Goal: Transaction & Acquisition: Purchase product/service

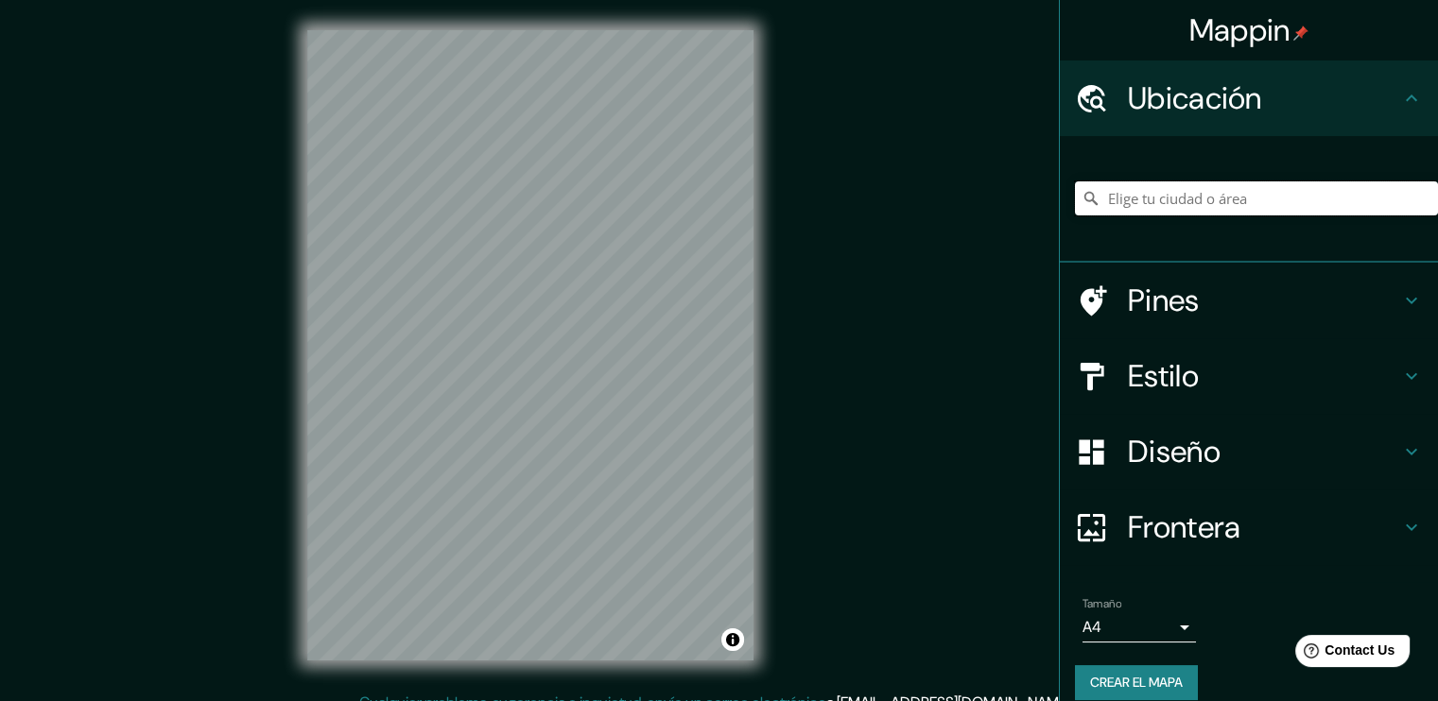
click at [1233, 194] on input "Elige tu ciudad o área" at bounding box center [1256, 199] width 363 height 34
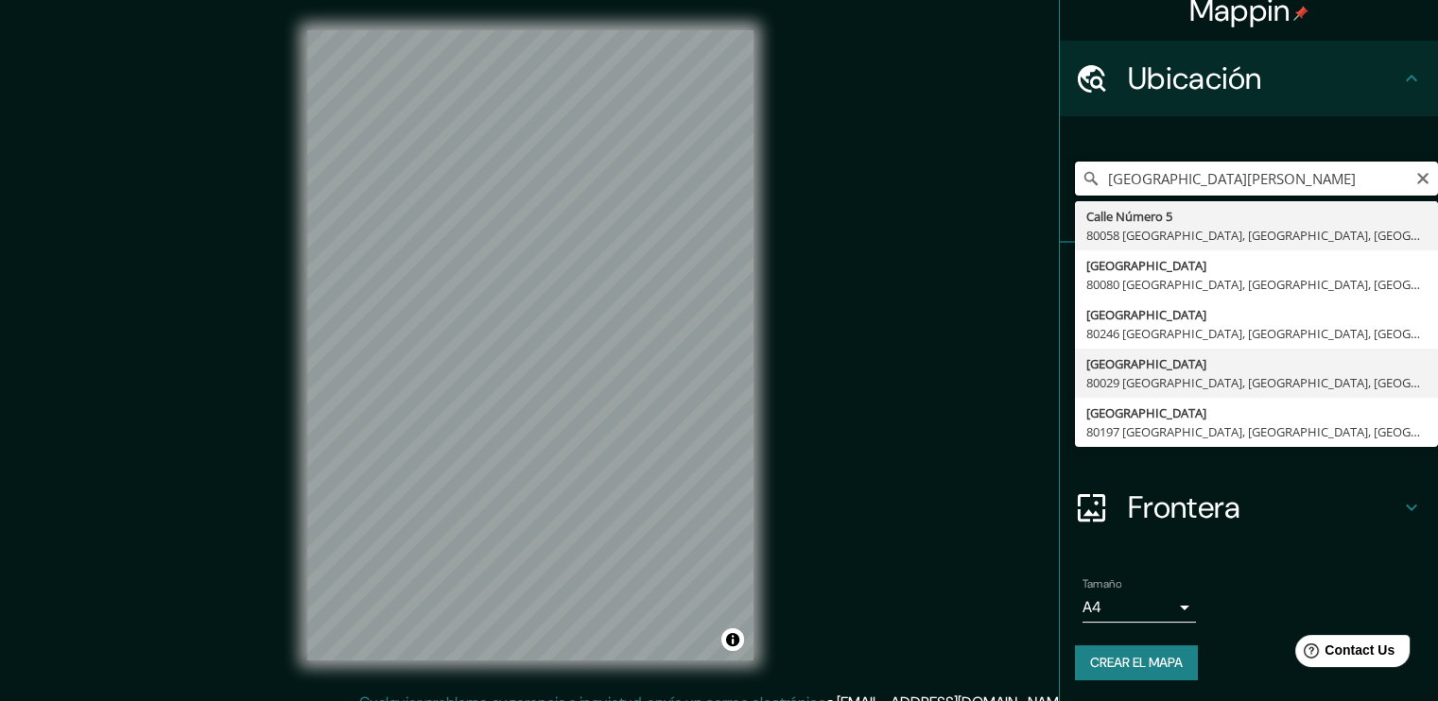
scroll to position [21, 0]
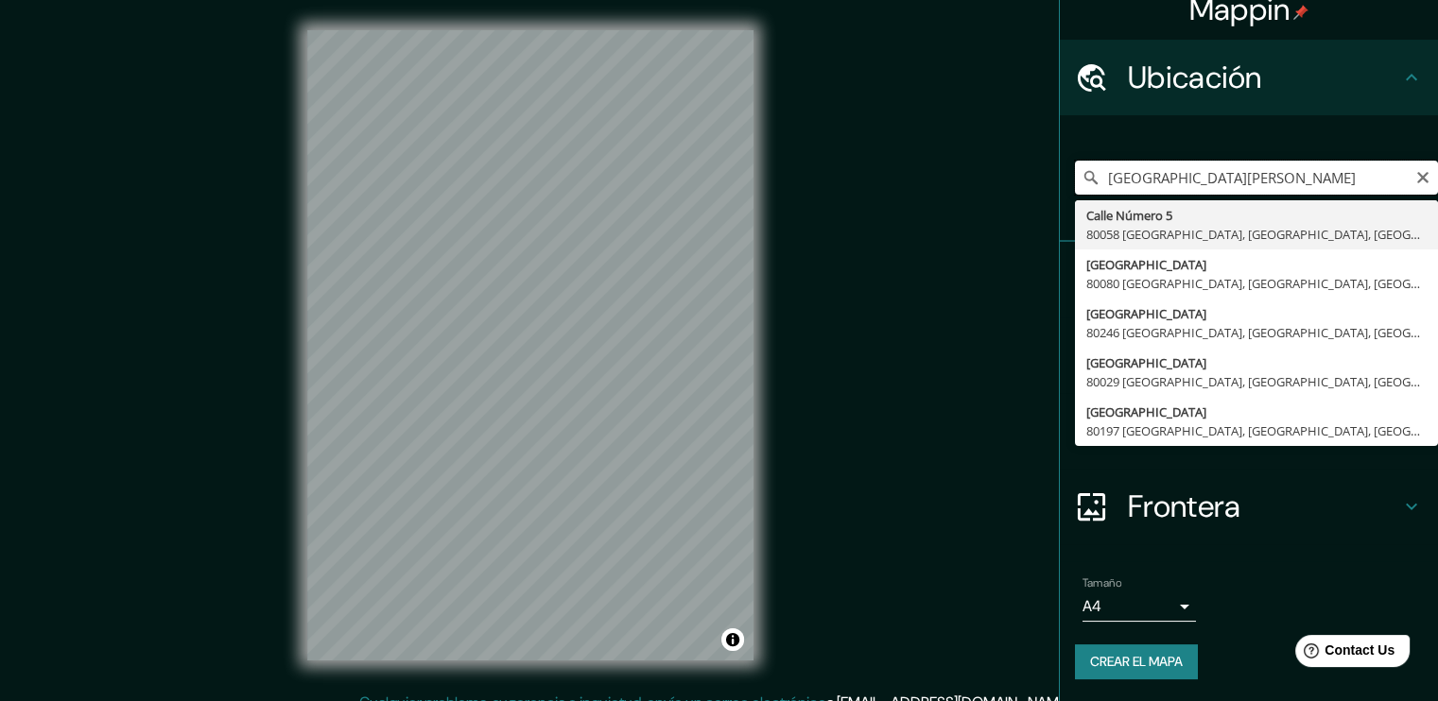
click at [1332, 183] on input "COLONIA LAS QUINTAS CULIACAN" at bounding box center [1256, 178] width 363 height 34
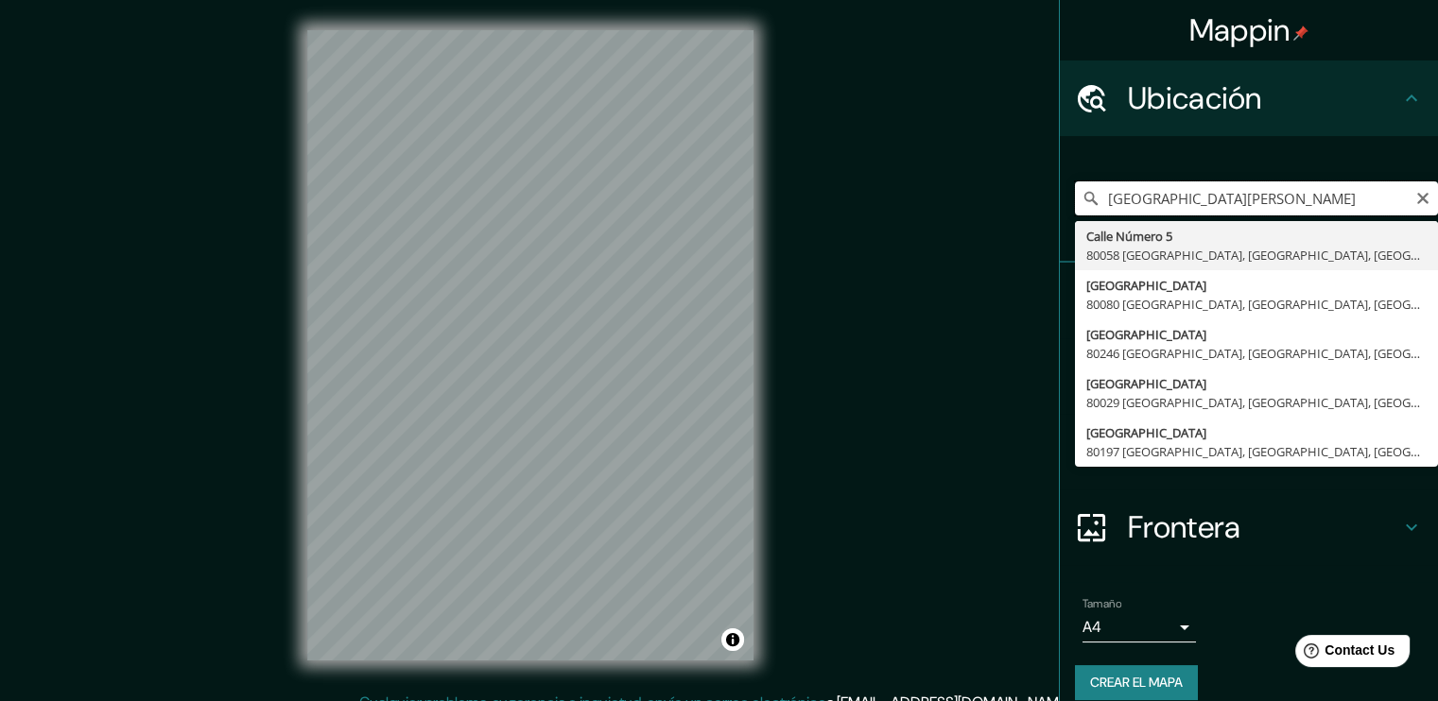
scroll to position [0, 0]
type input "COLONIA LAS QUINTAS CULIACAN"
click at [1415, 204] on icon "Claro" at bounding box center [1422, 198] width 15 height 15
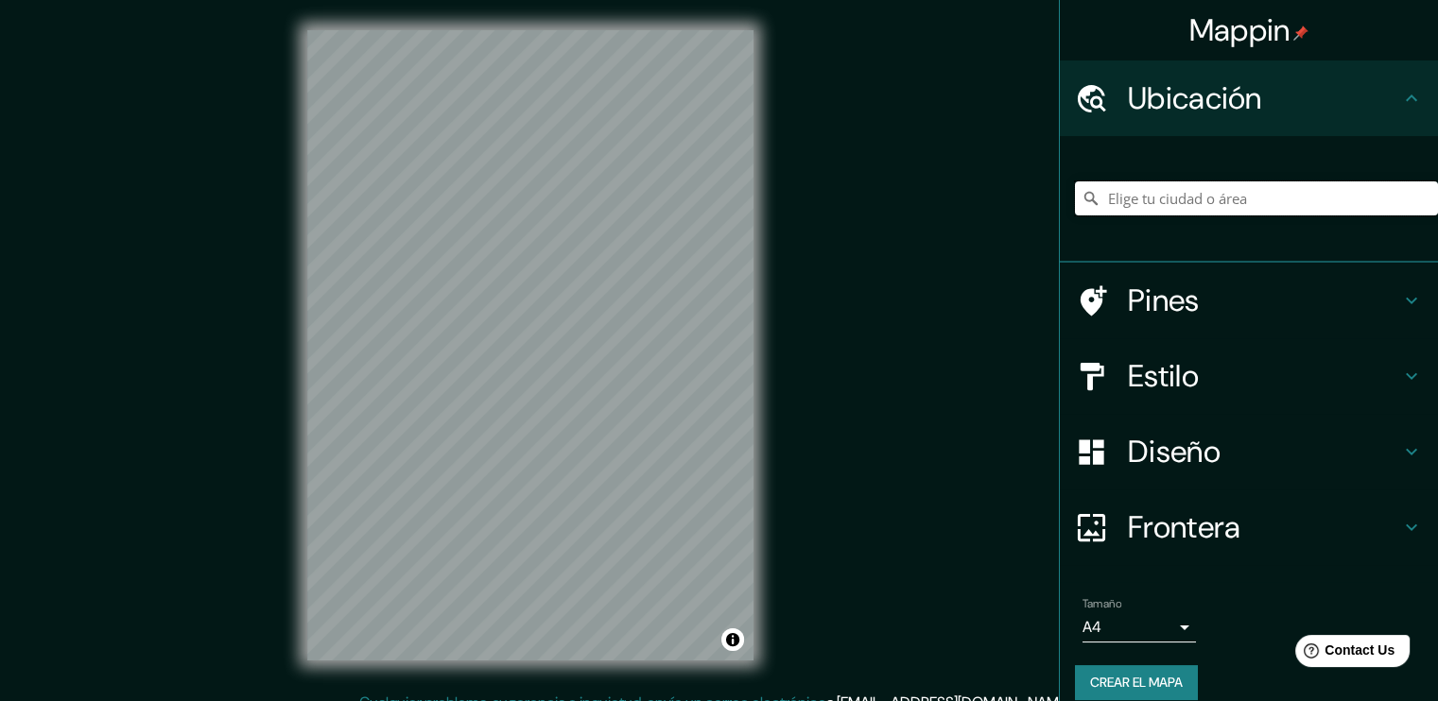
click at [1229, 194] on input "Elige tu ciudad o área" at bounding box center [1256, 199] width 363 height 34
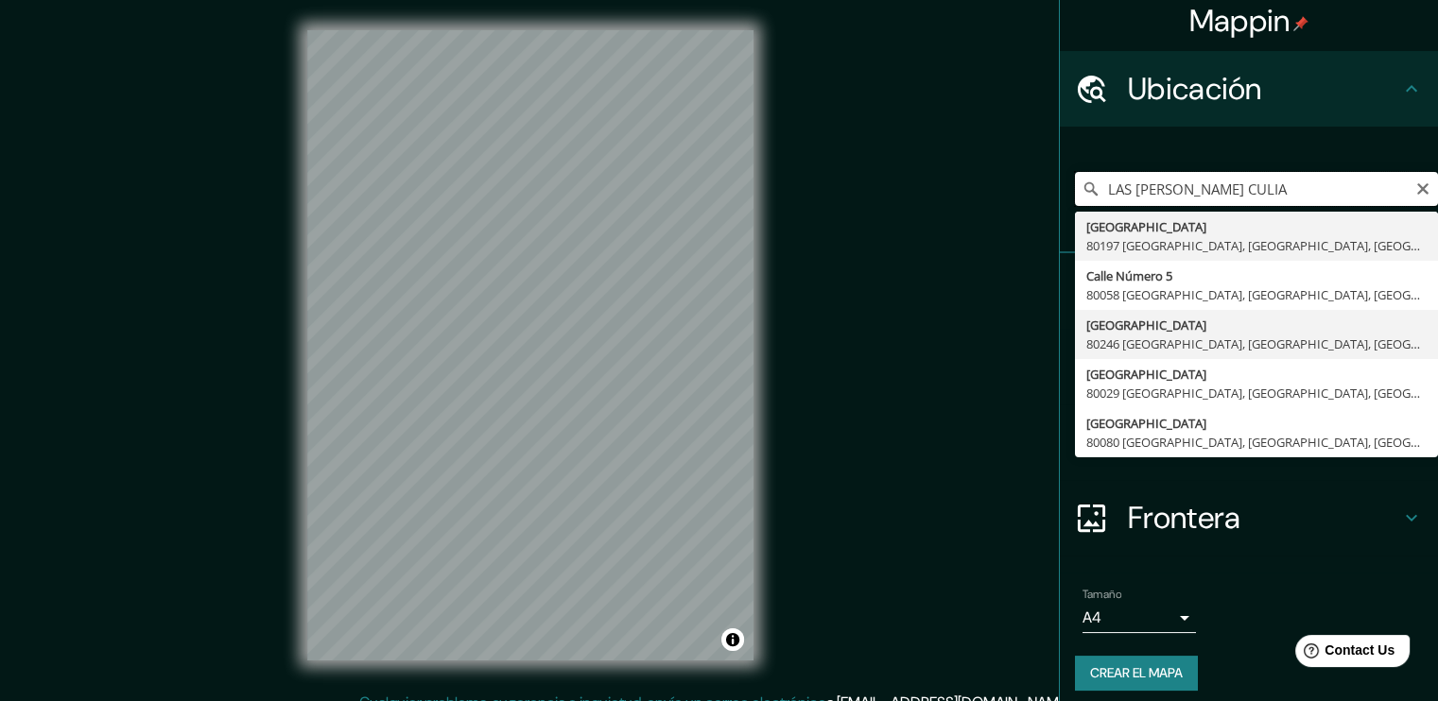
scroll to position [21, 0]
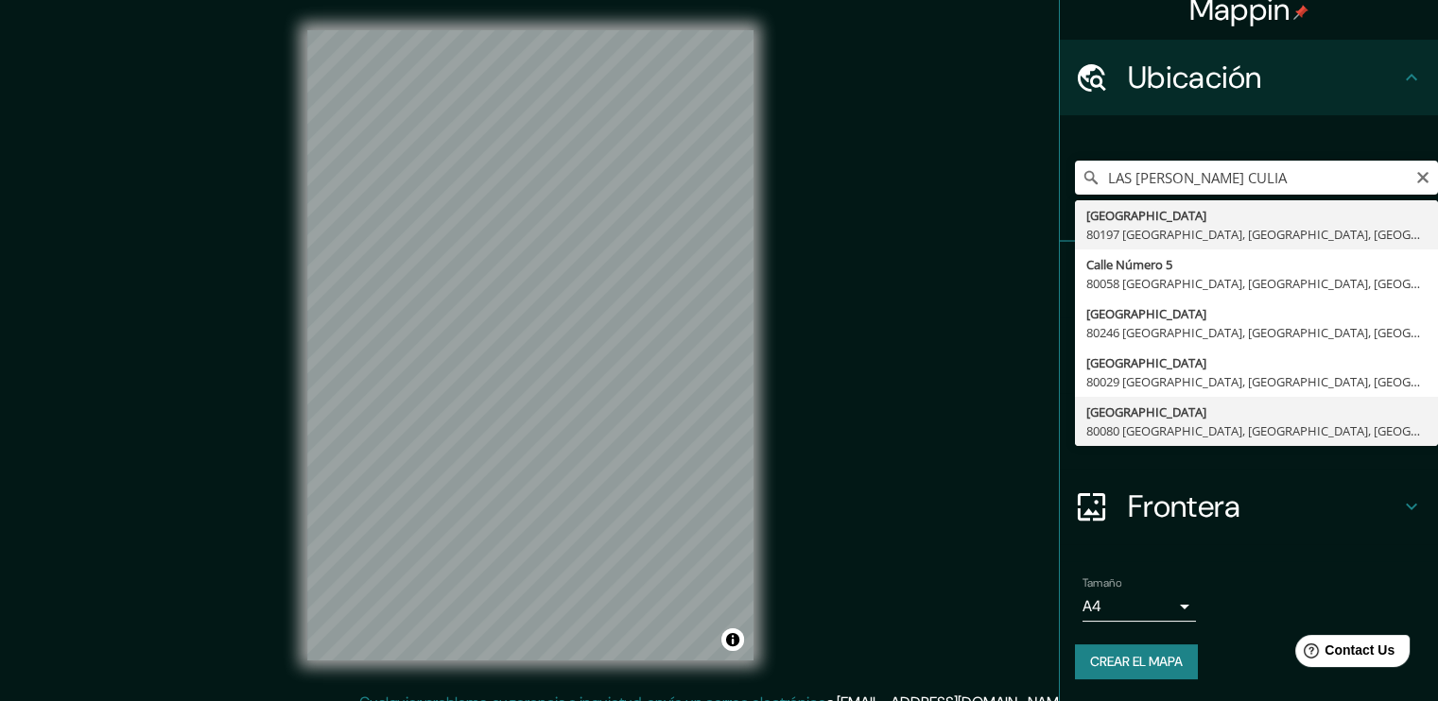
type input "Calle Quinta, 80080 Culiacán, Sinaloa, México"
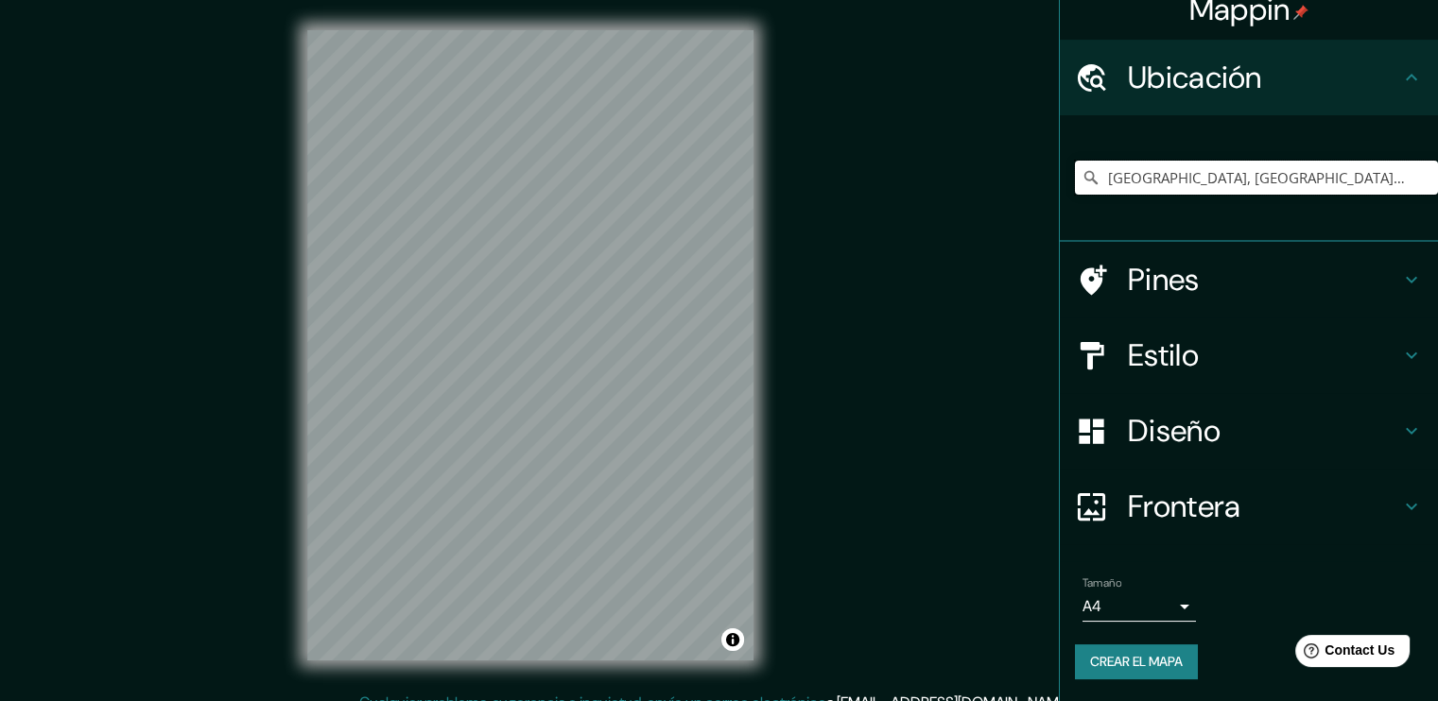
scroll to position [0, 0]
click at [828, 375] on div "Mappin Ubicación Calle Quinta, 80080 Culiacán, Sinaloa, México Pines Estilo Dis…" at bounding box center [719, 361] width 1438 height 722
click at [1094, 663] on font "Crear el mapa" at bounding box center [1136, 662] width 93 height 24
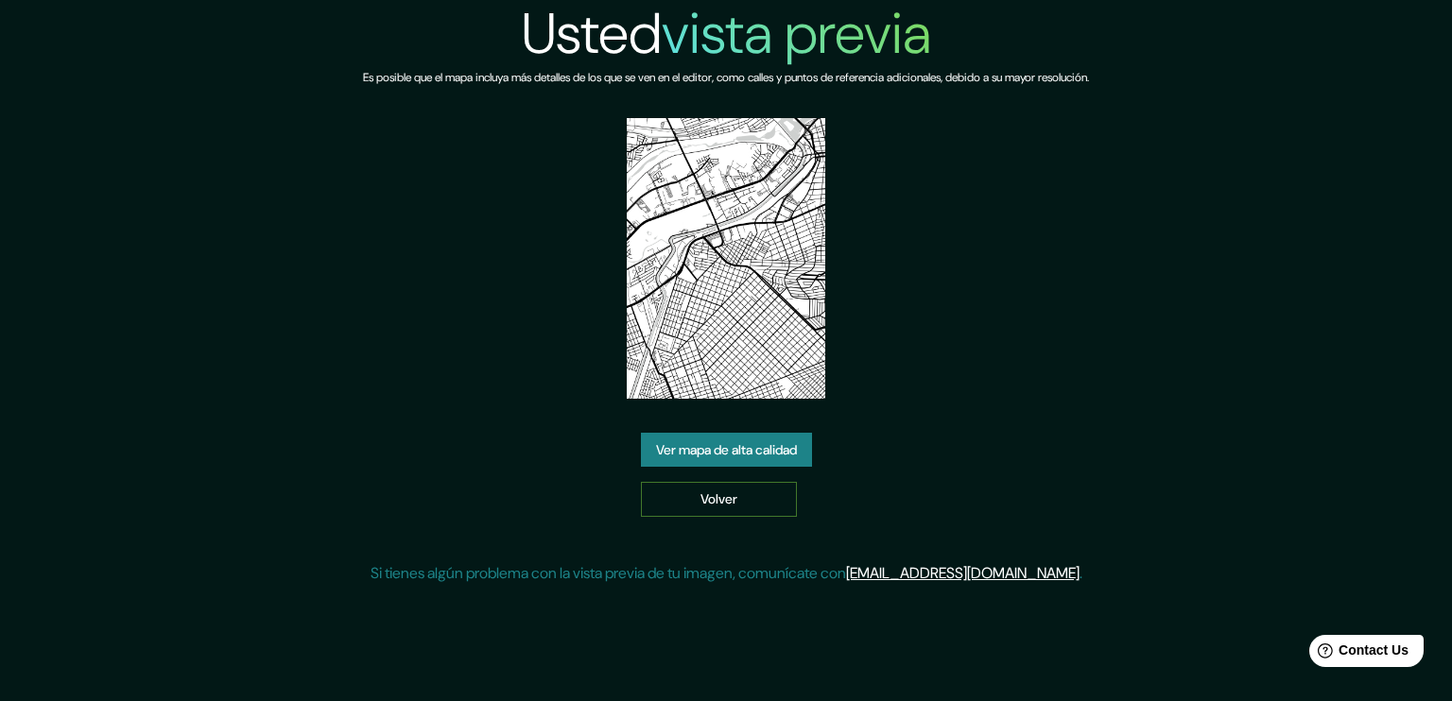
click at [756, 505] on link "Volver" at bounding box center [719, 499] width 156 height 35
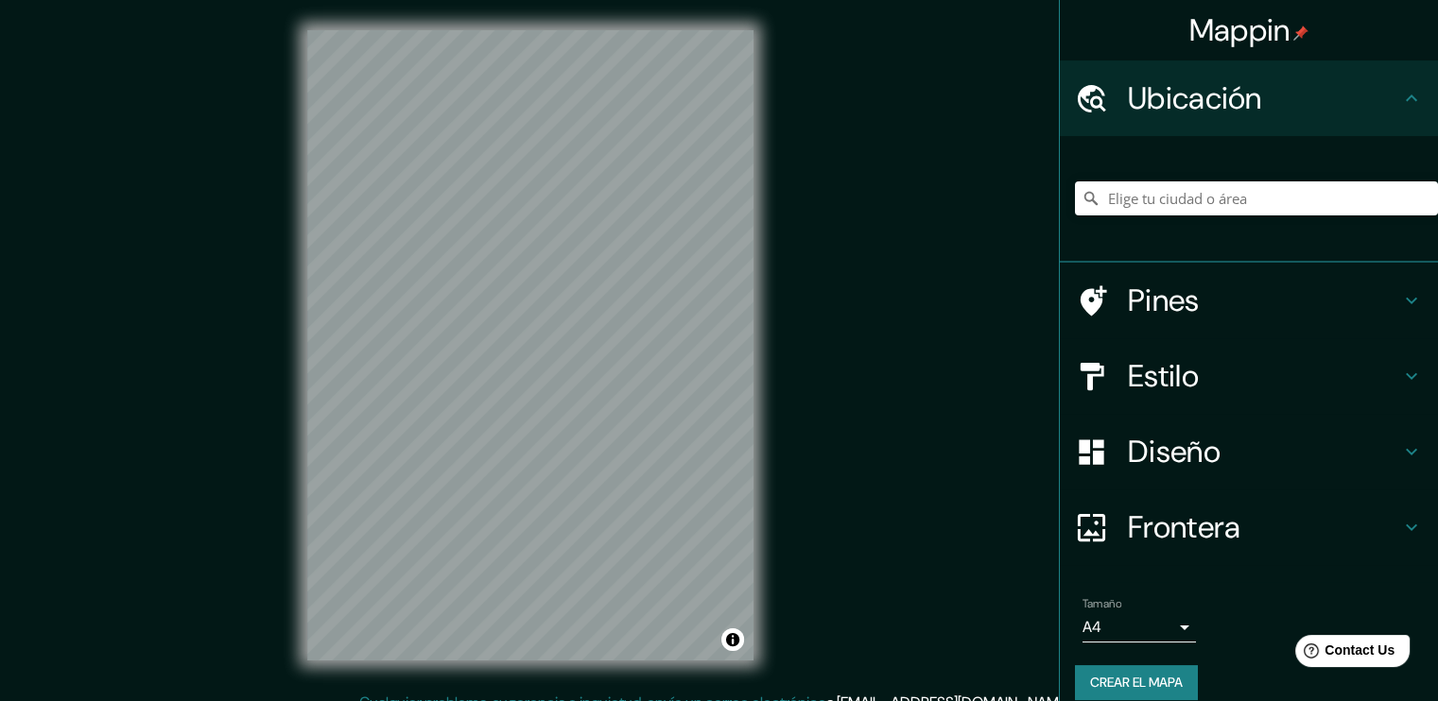
click at [856, 472] on div "Mappin Ubicación Pines Estilo Diseño Frontera Elige un borde. Sugerencia : pued…" at bounding box center [719, 361] width 1438 height 722
click at [756, 463] on div "© Mapbox © OpenStreetMap Improve this map" at bounding box center [530, 346] width 507 height 692
click at [1401, 309] on icon at bounding box center [1411, 300] width 23 height 23
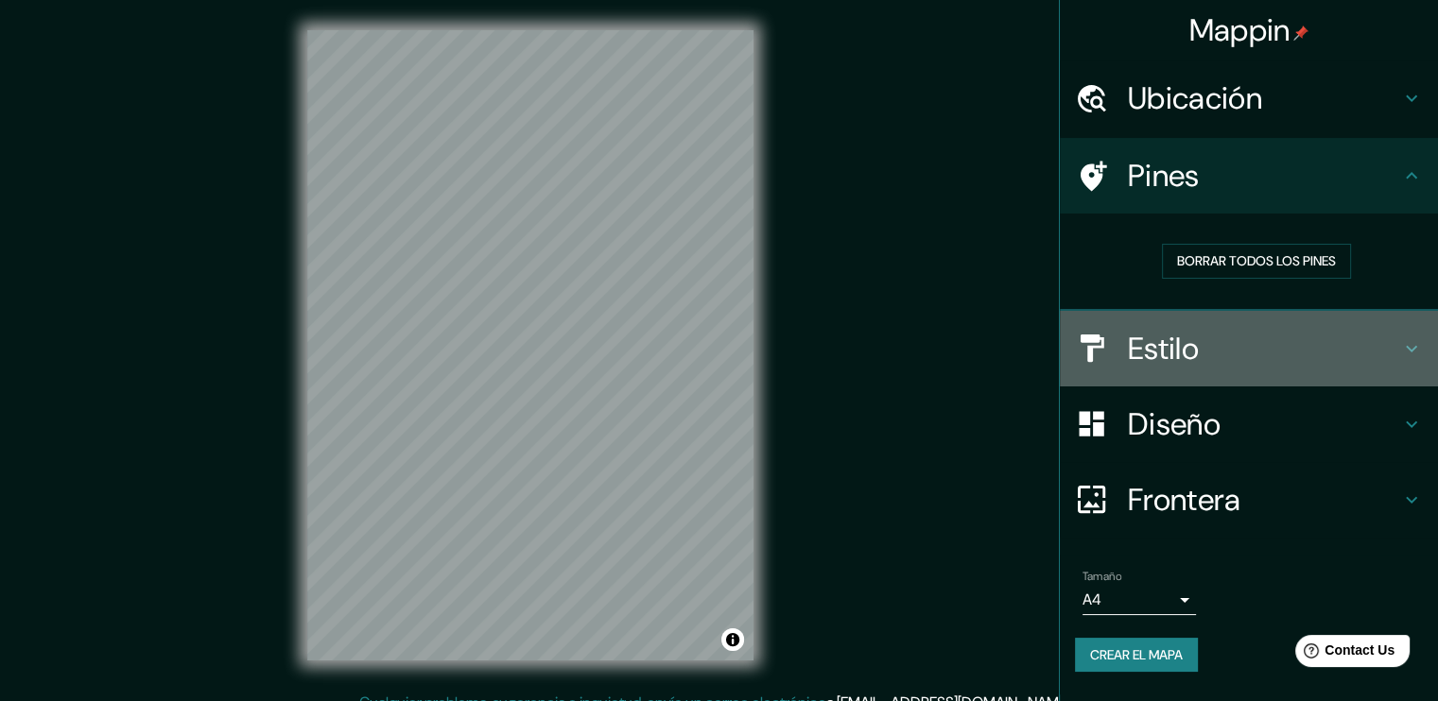
click at [1405, 344] on icon at bounding box center [1411, 348] width 23 height 23
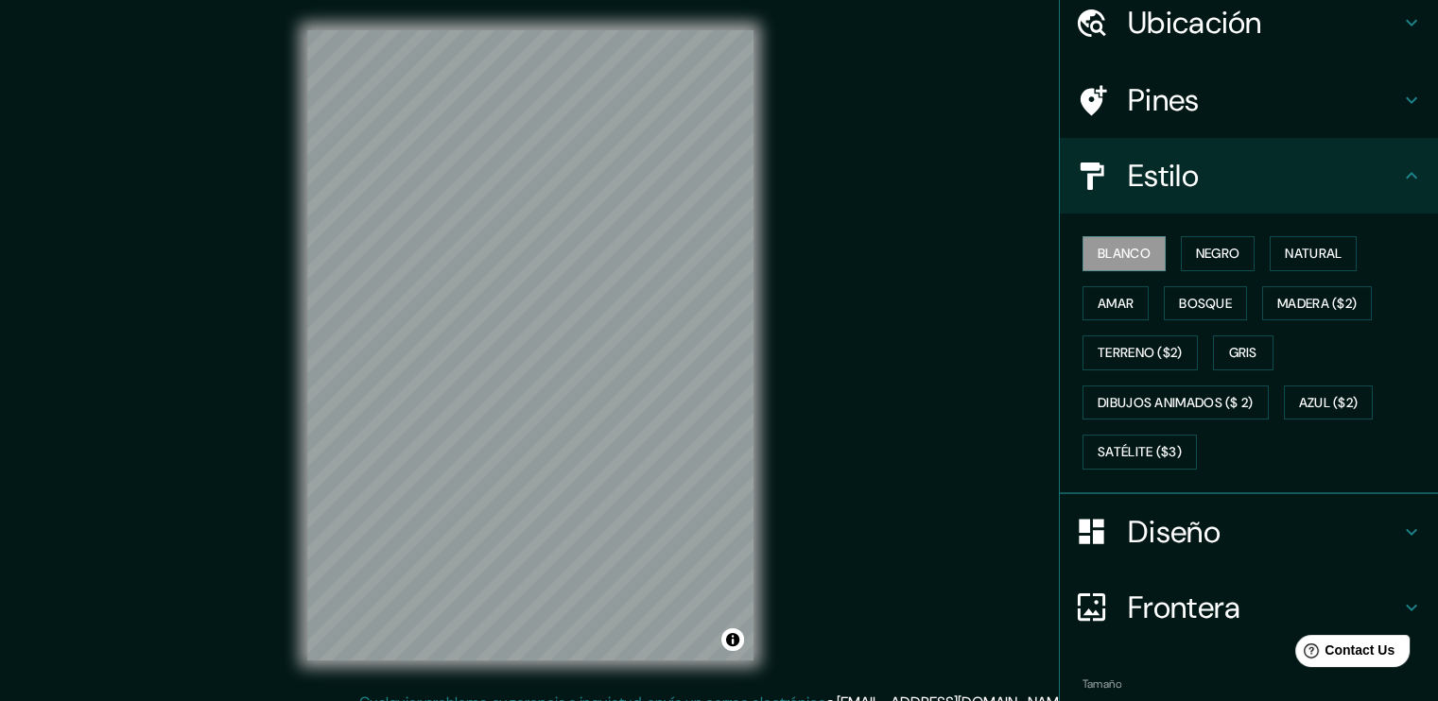
scroll to position [174, 0]
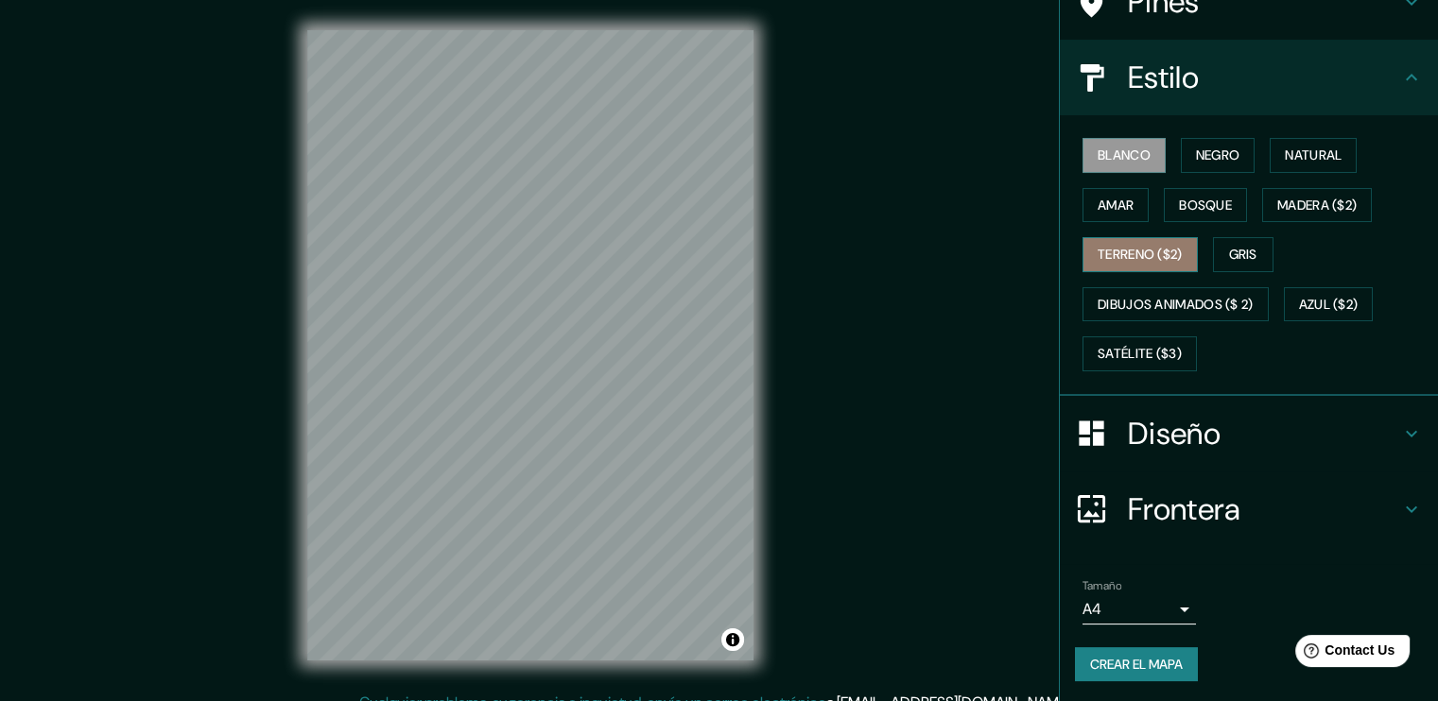
click at [1175, 258] on button "Terreno ($2)" at bounding box center [1139, 254] width 115 height 35
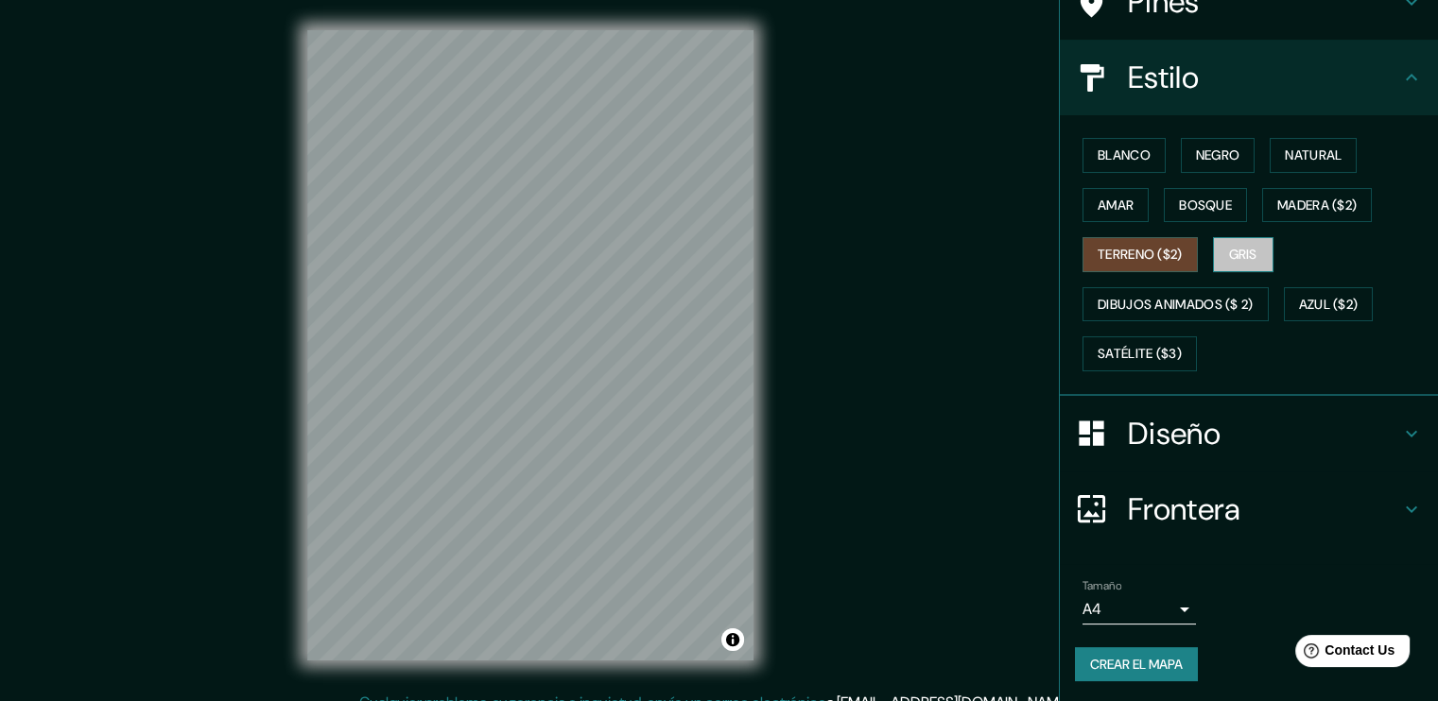
click at [1257, 261] on button "Gris" at bounding box center [1243, 254] width 61 height 35
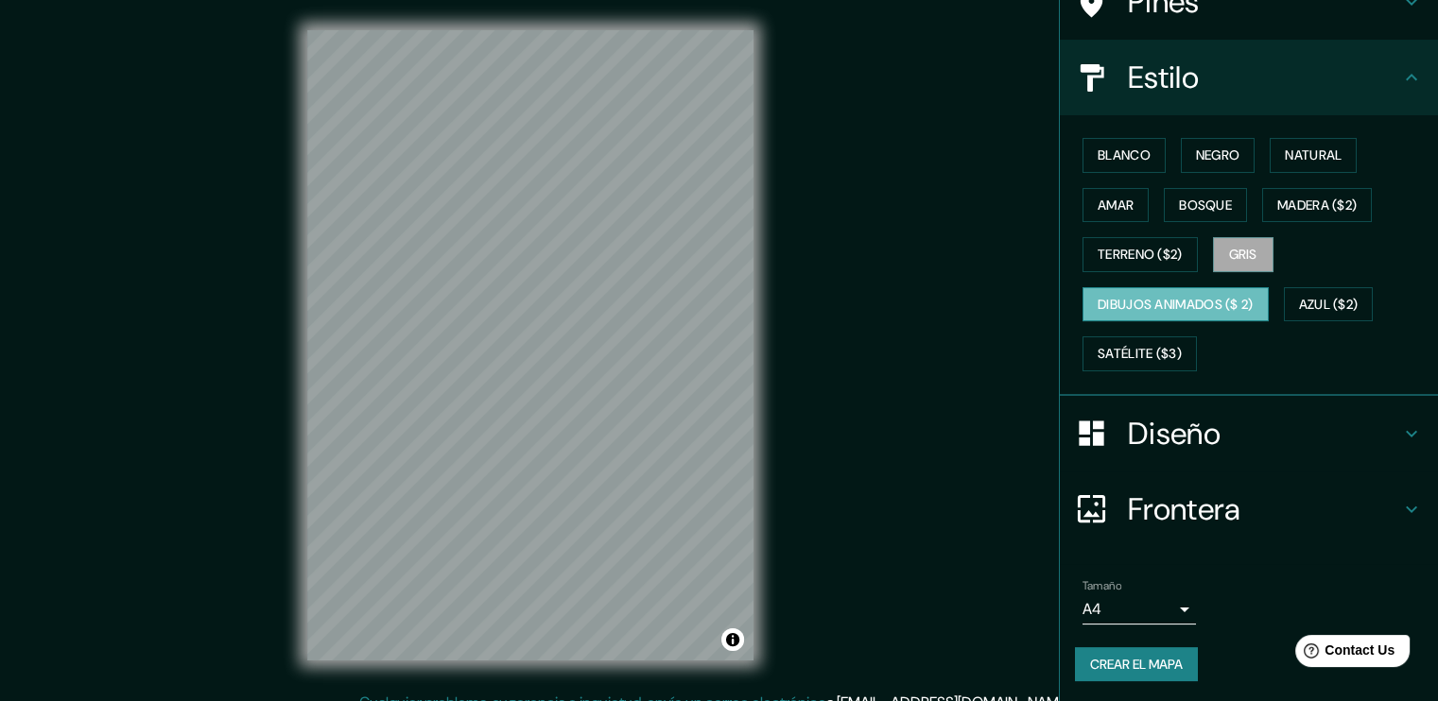
click at [1172, 319] on button "Dibujos animados ($ 2)" at bounding box center [1175, 304] width 186 height 35
click at [1317, 301] on font "Azul ($2)" at bounding box center [1329, 305] width 60 height 24
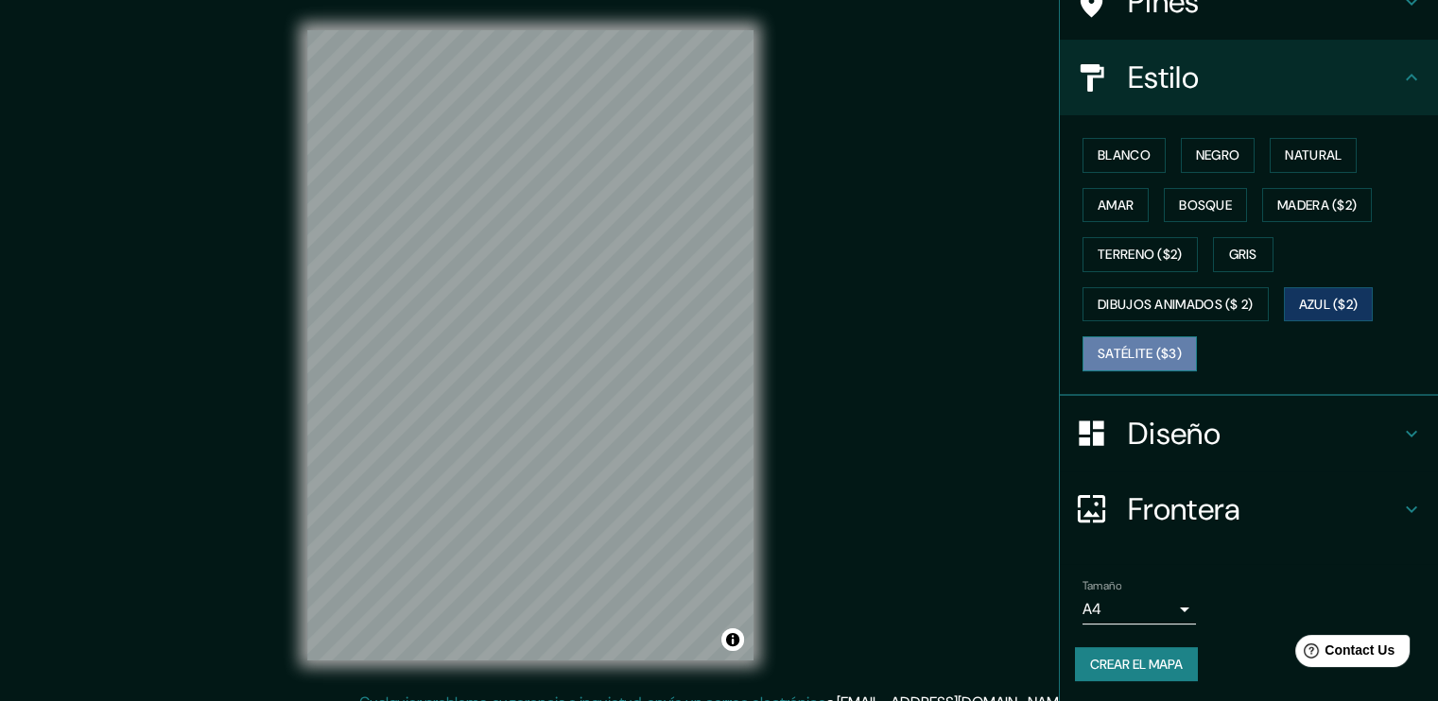
click at [1137, 353] on font "Satélite ($3)" at bounding box center [1140, 354] width 84 height 24
click at [1353, 304] on font "Azul ($2)" at bounding box center [1329, 305] width 60 height 24
click at [1160, 353] on font "Satélite ($3)" at bounding box center [1140, 354] width 84 height 24
click at [1362, 297] on button "Azul ($2)" at bounding box center [1329, 304] width 90 height 35
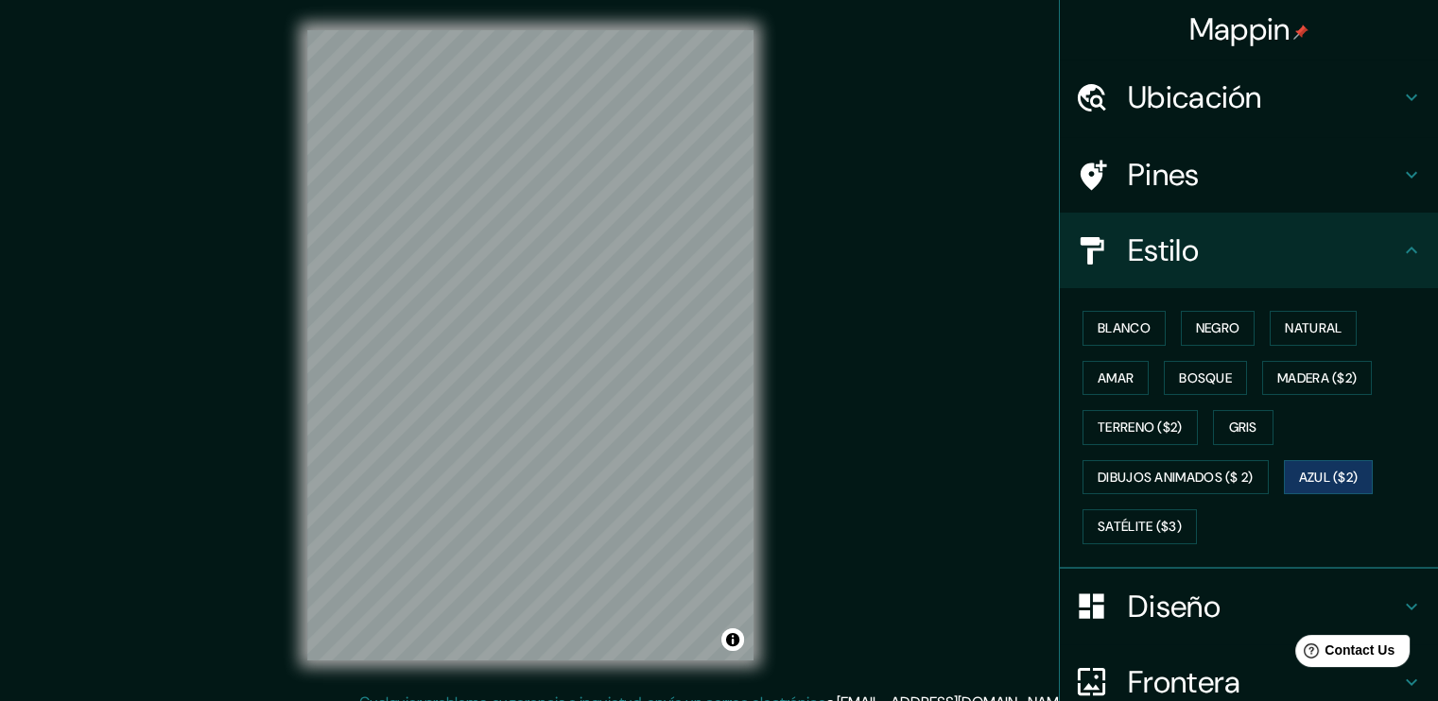
scroll to position [0, 0]
click at [1367, 80] on h4 "Ubicación" at bounding box center [1264, 98] width 272 height 38
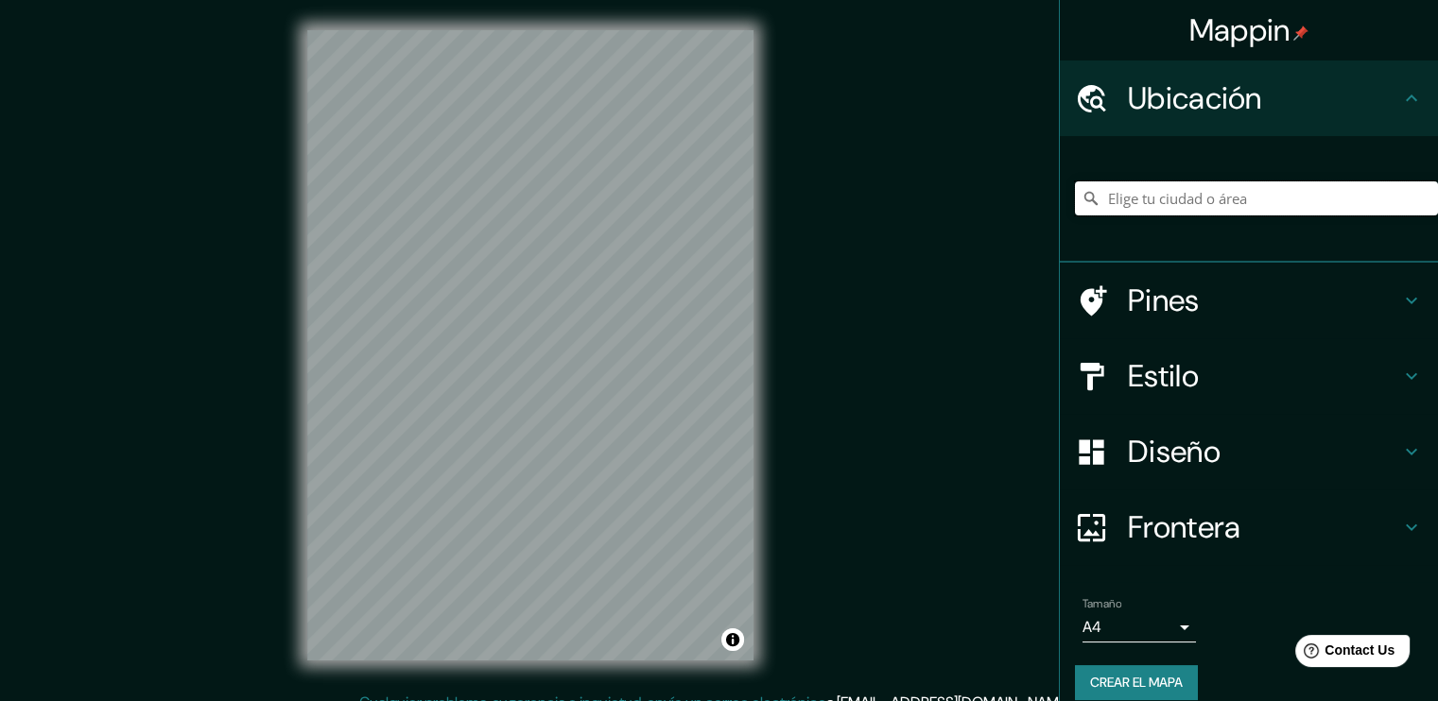
click at [1183, 188] on input "Elige tu ciudad o área" at bounding box center [1256, 199] width 363 height 34
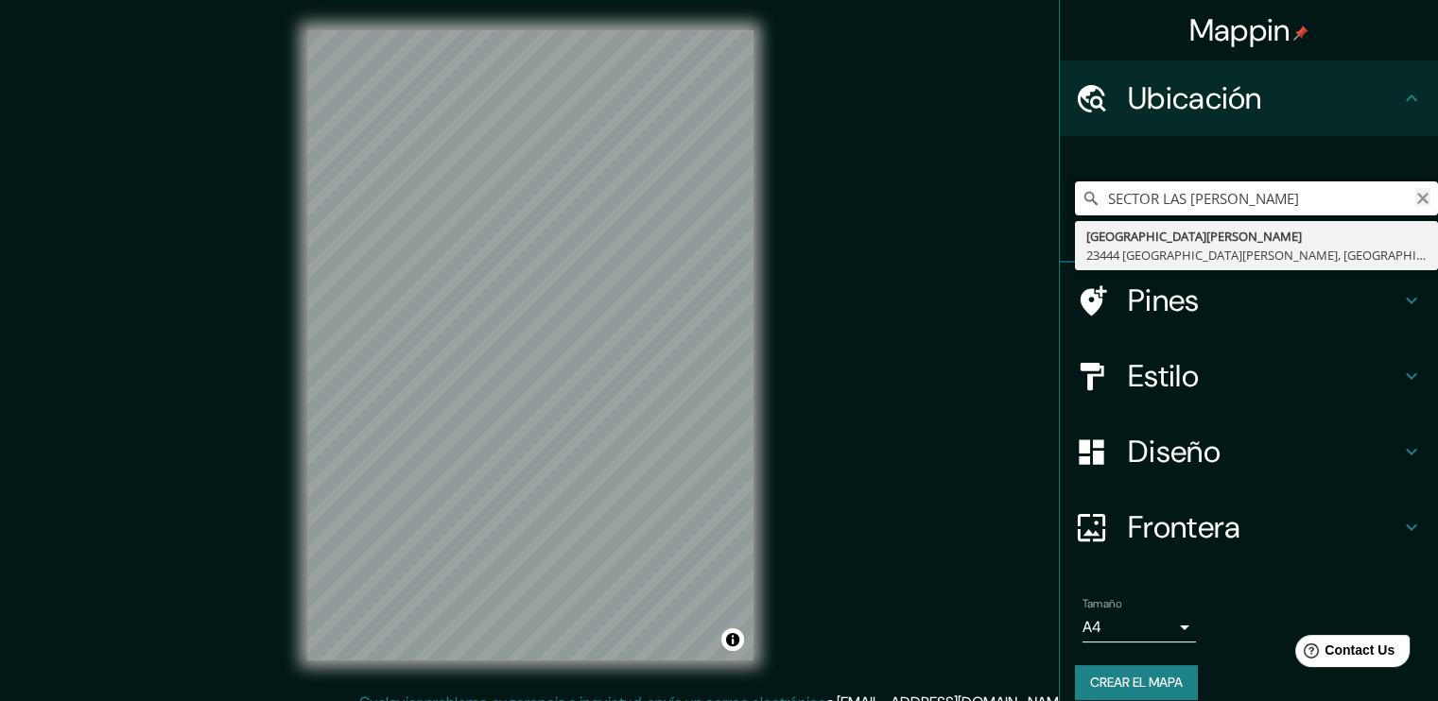
type input "SECTOR LAS [PERSON_NAME]"
click at [1415, 193] on icon "Claro" at bounding box center [1422, 198] width 15 height 15
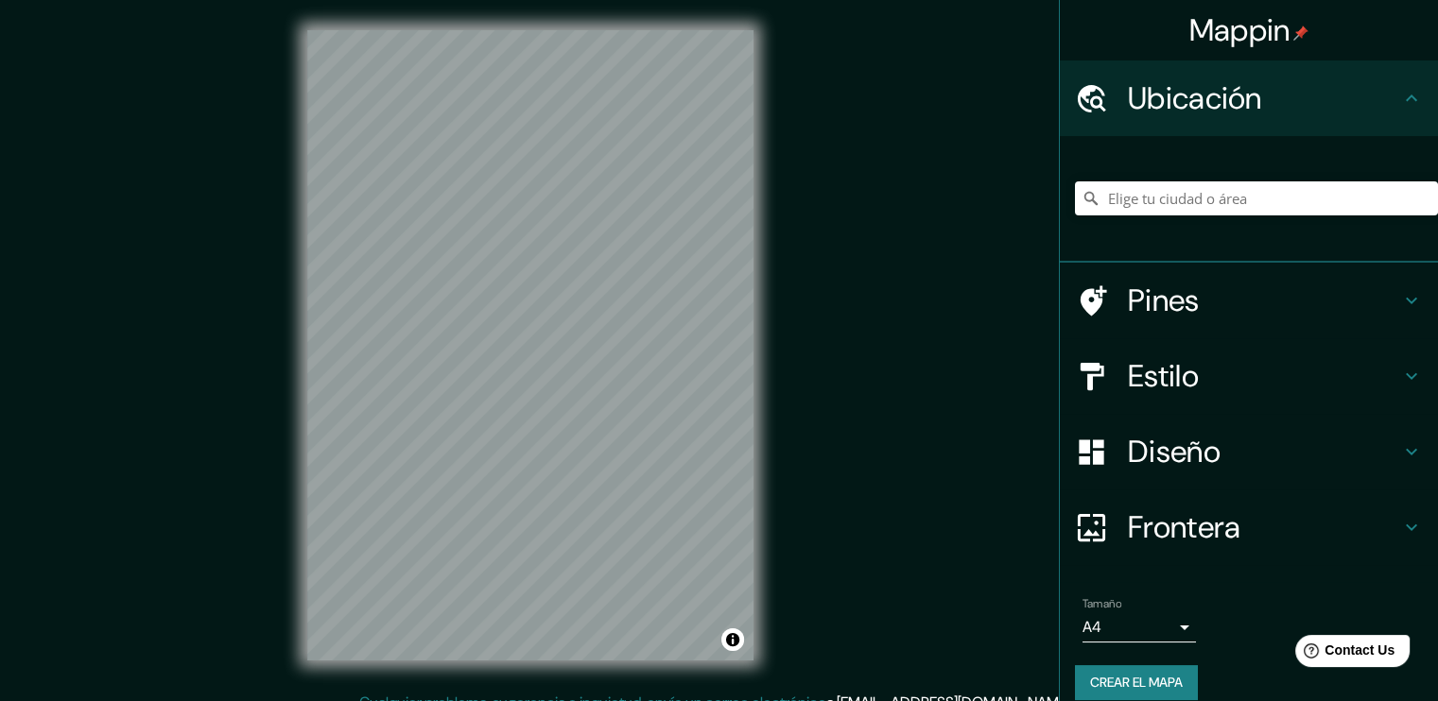
click at [1386, 320] on div "Pines" at bounding box center [1249, 301] width 378 height 76
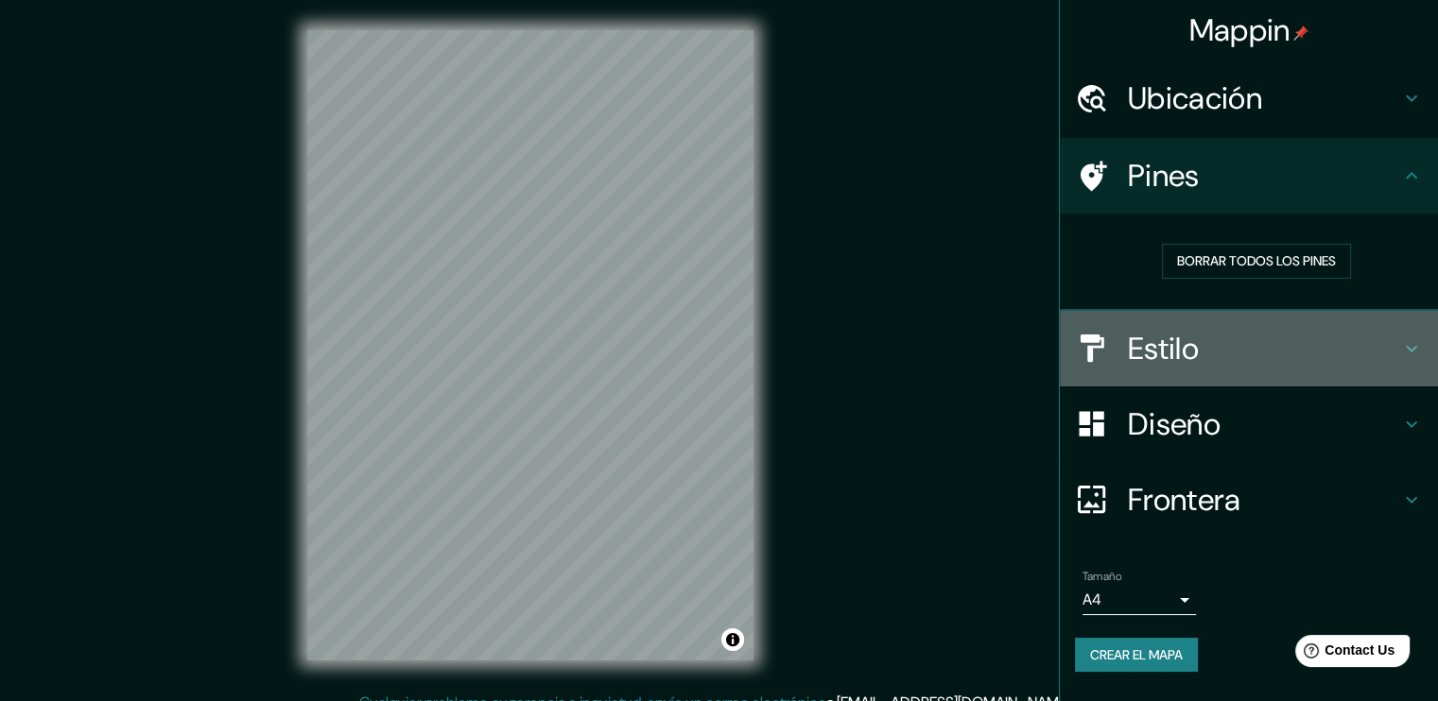
click at [1406, 343] on icon at bounding box center [1411, 348] width 23 height 23
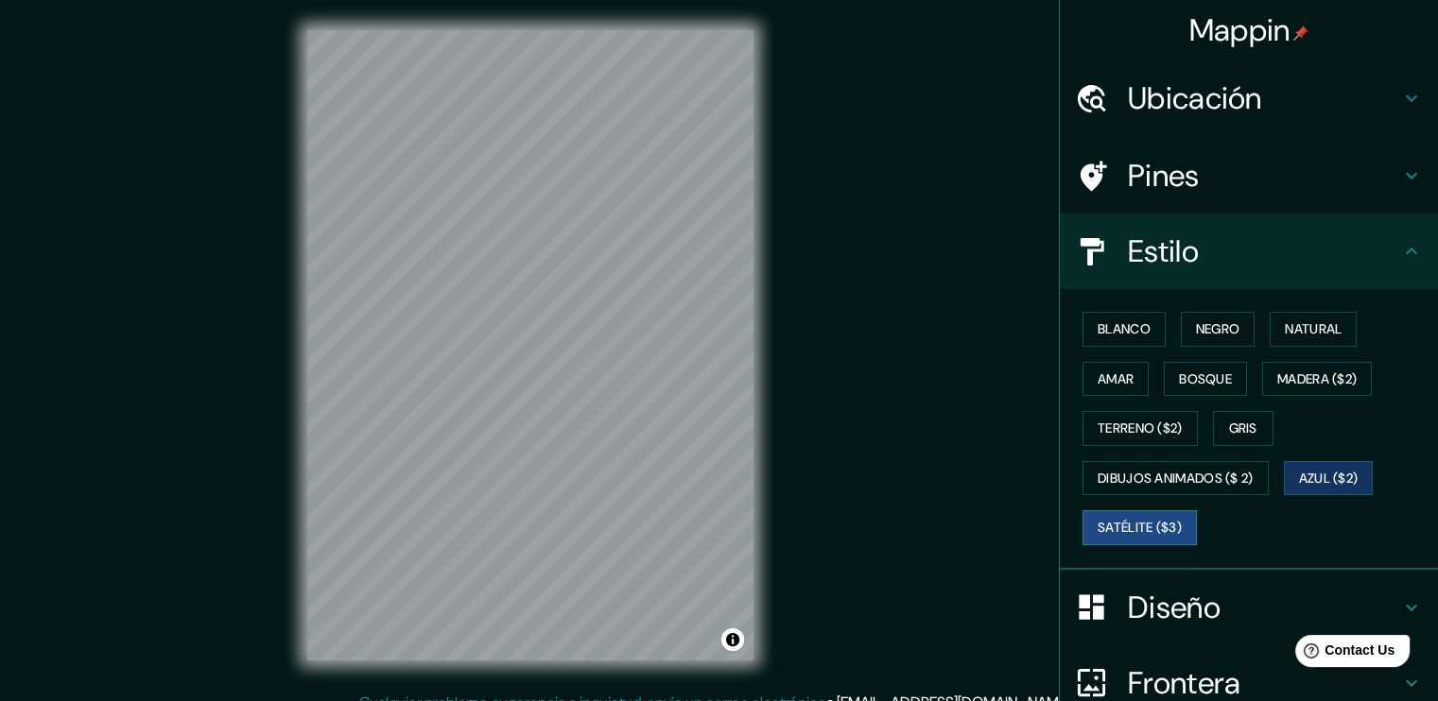
click at [1144, 530] on font "Satélite ($3)" at bounding box center [1140, 528] width 84 height 24
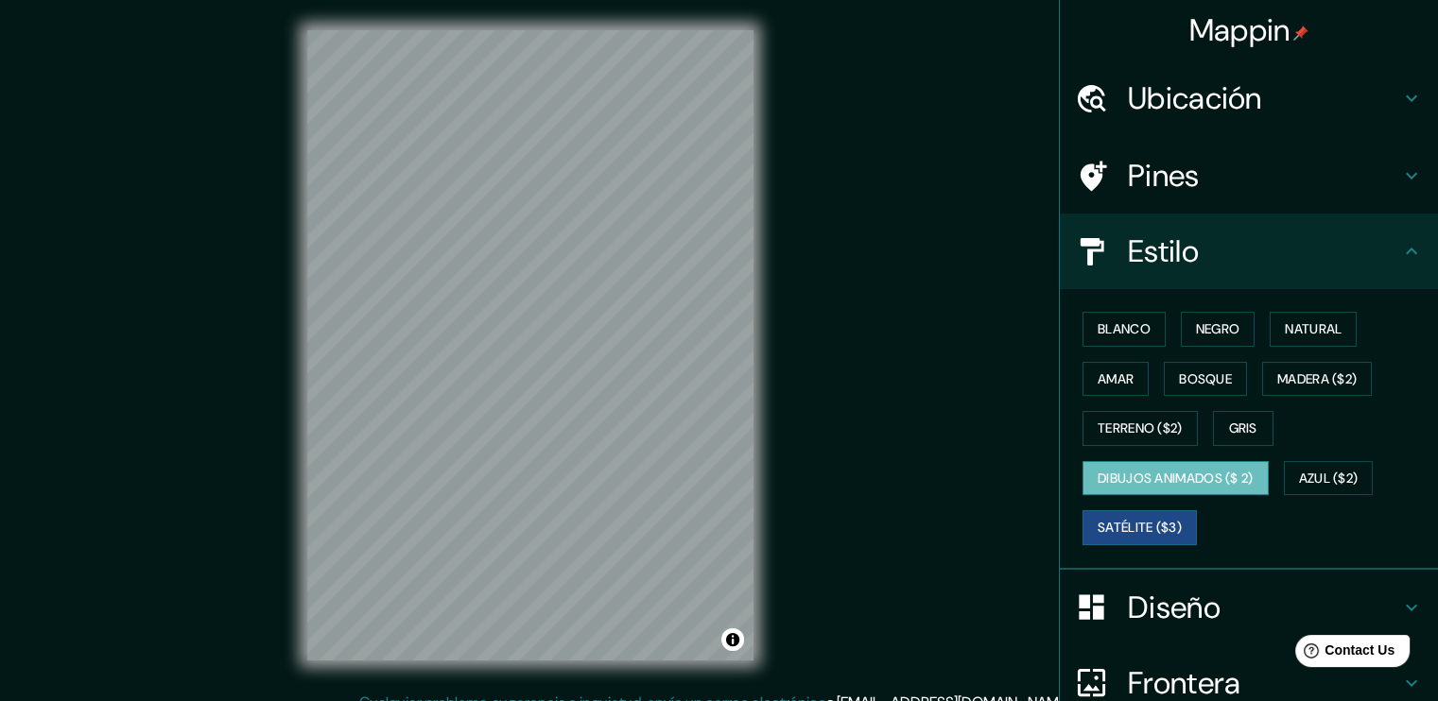
click at [1218, 468] on font "Dibujos animados ($ 2)" at bounding box center [1176, 479] width 156 height 24
click at [1131, 425] on font "Terreno ($2)" at bounding box center [1140, 429] width 85 height 24
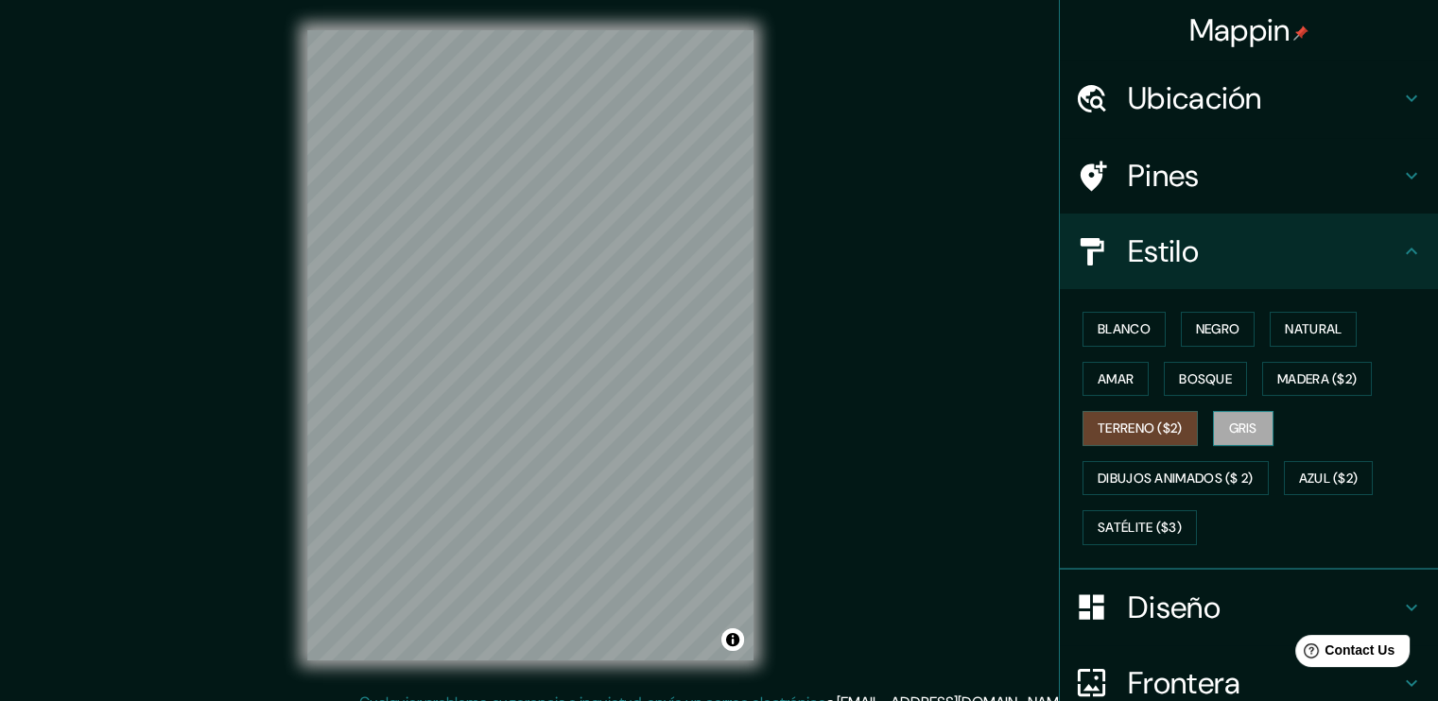
click at [1248, 429] on font "Gris" at bounding box center [1243, 429] width 28 height 24
click at [1289, 383] on font "Madera ($2)" at bounding box center [1316, 380] width 79 height 24
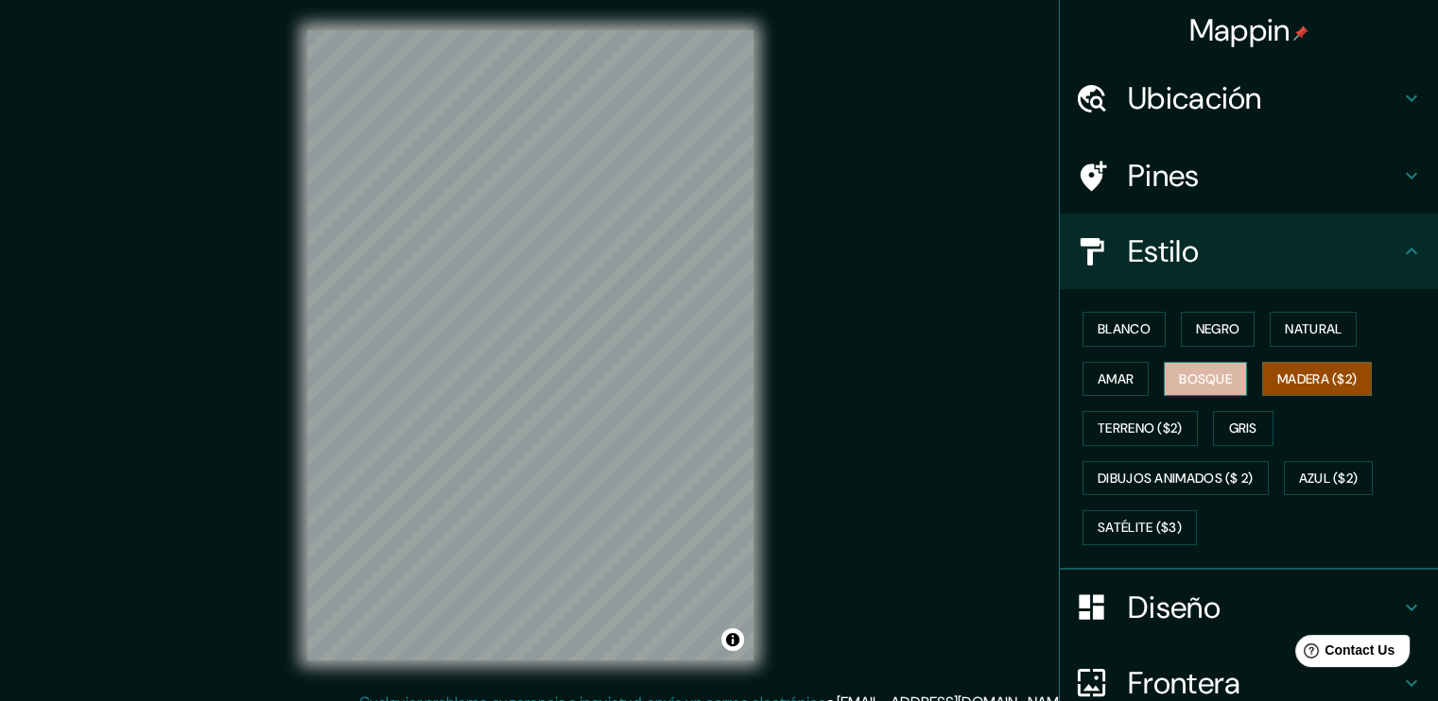
click at [1165, 369] on button "Bosque" at bounding box center [1205, 379] width 83 height 35
click at [1122, 369] on button "Amar" at bounding box center [1115, 379] width 66 height 35
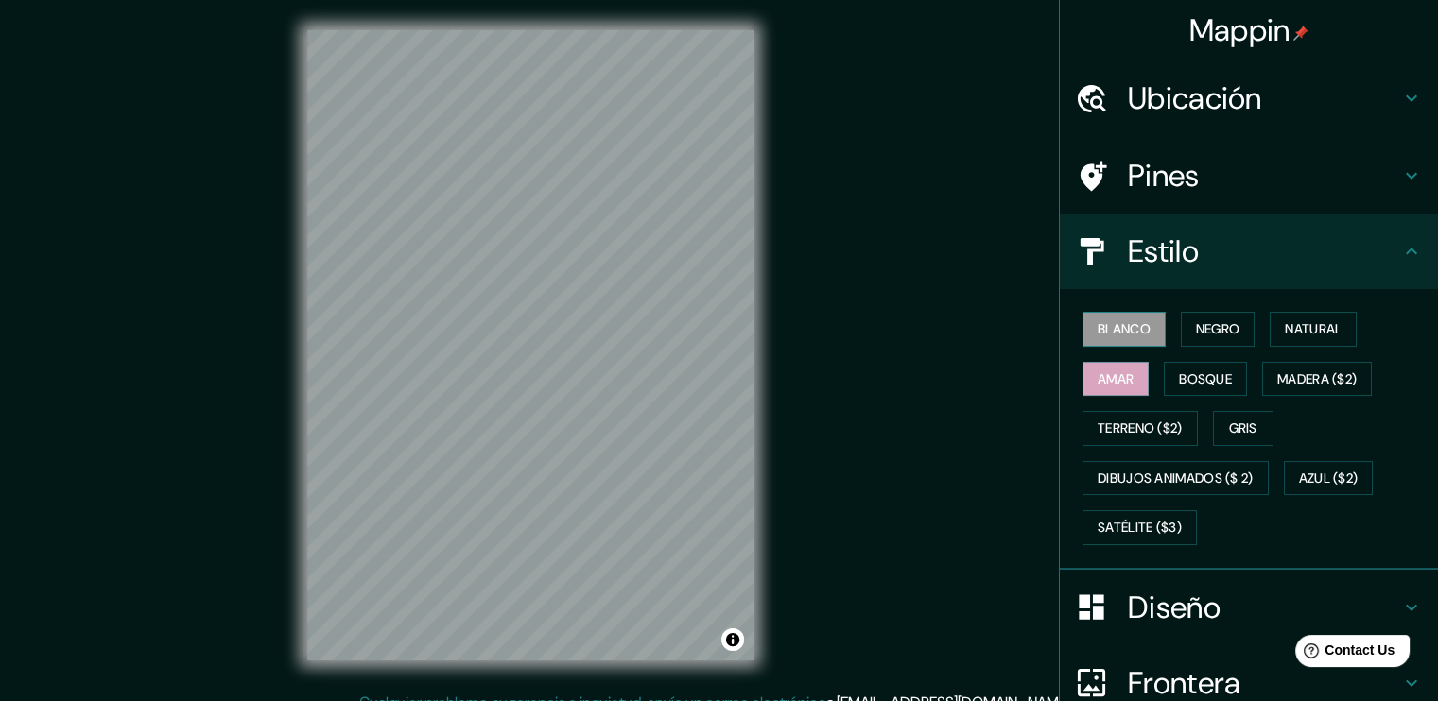
click at [1146, 329] on button "Blanco" at bounding box center [1123, 329] width 83 height 35
click at [1119, 379] on font "Amar" at bounding box center [1116, 380] width 36 height 24
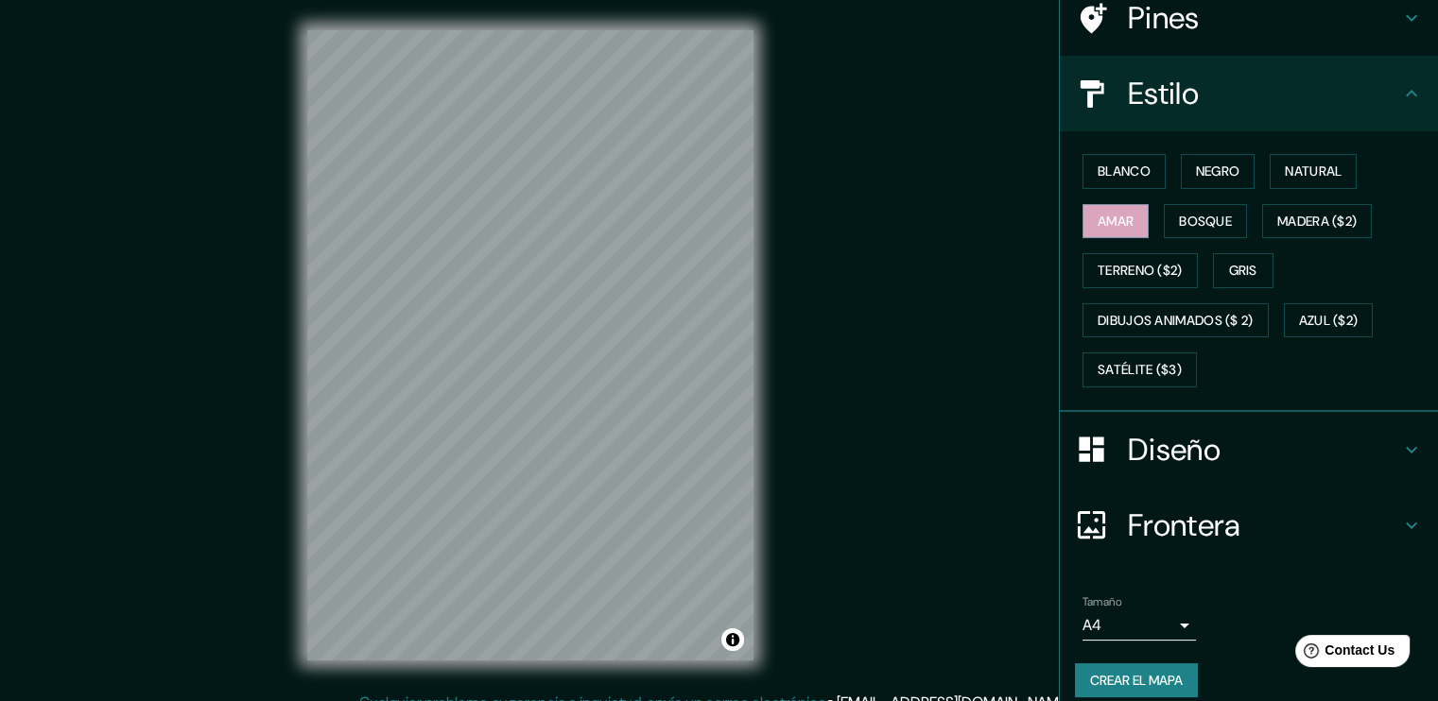
click at [1400, 446] on icon at bounding box center [1411, 450] width 23 height 23
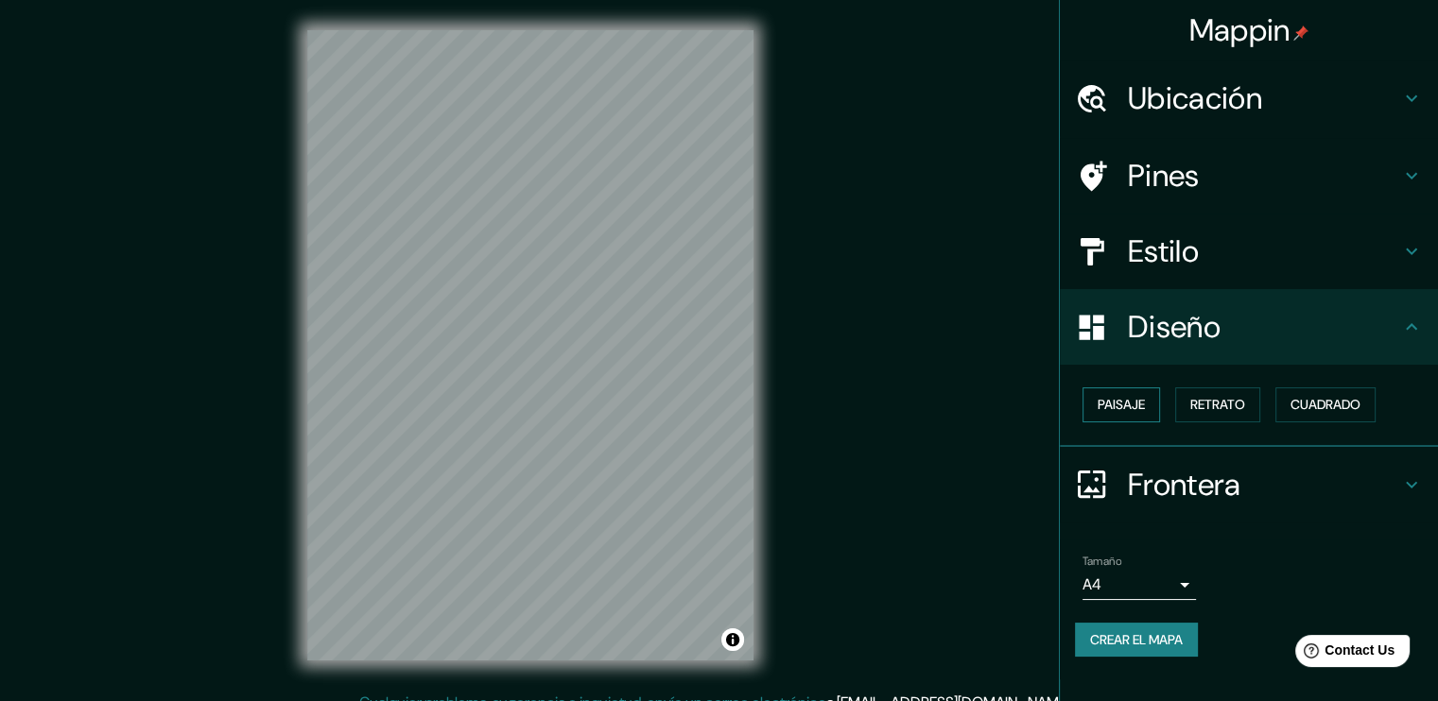
click at [1134, 396] on font "Paisaje" at bounding box center [1121, 405] width 47 height 24
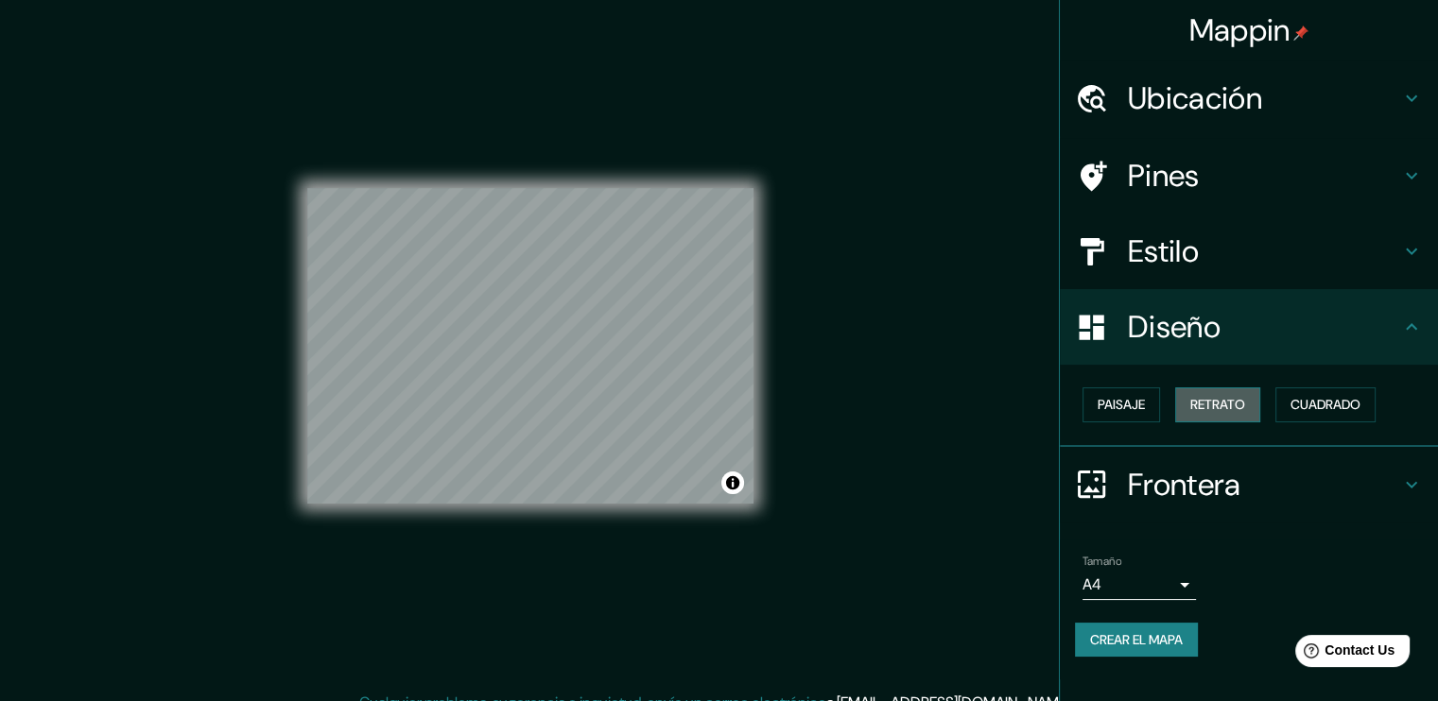
click at [1206, 395] on font "Retrato" at bounding box center [1217, 405] width 55 height 24
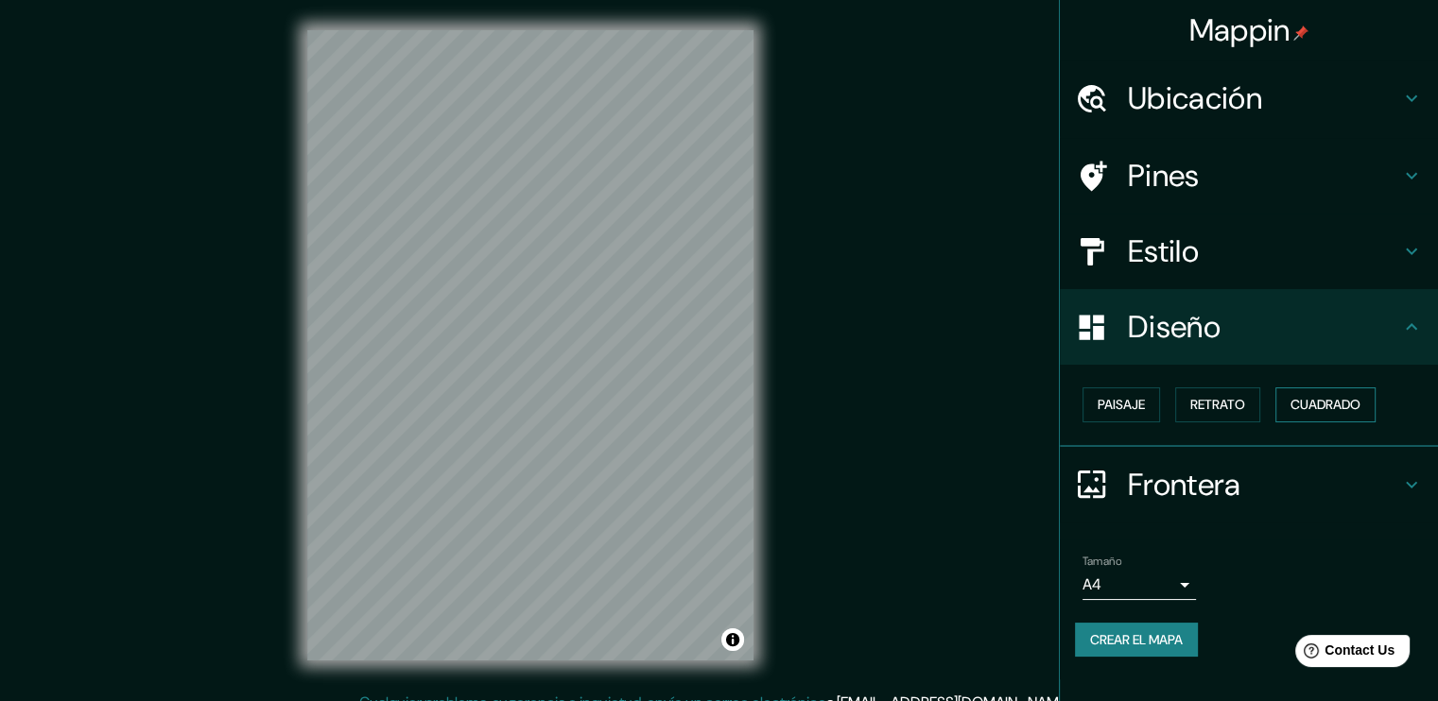
click at [1342, 403] on font "Cuadrado" at bounding box center [1325, 405] width 70 height 24
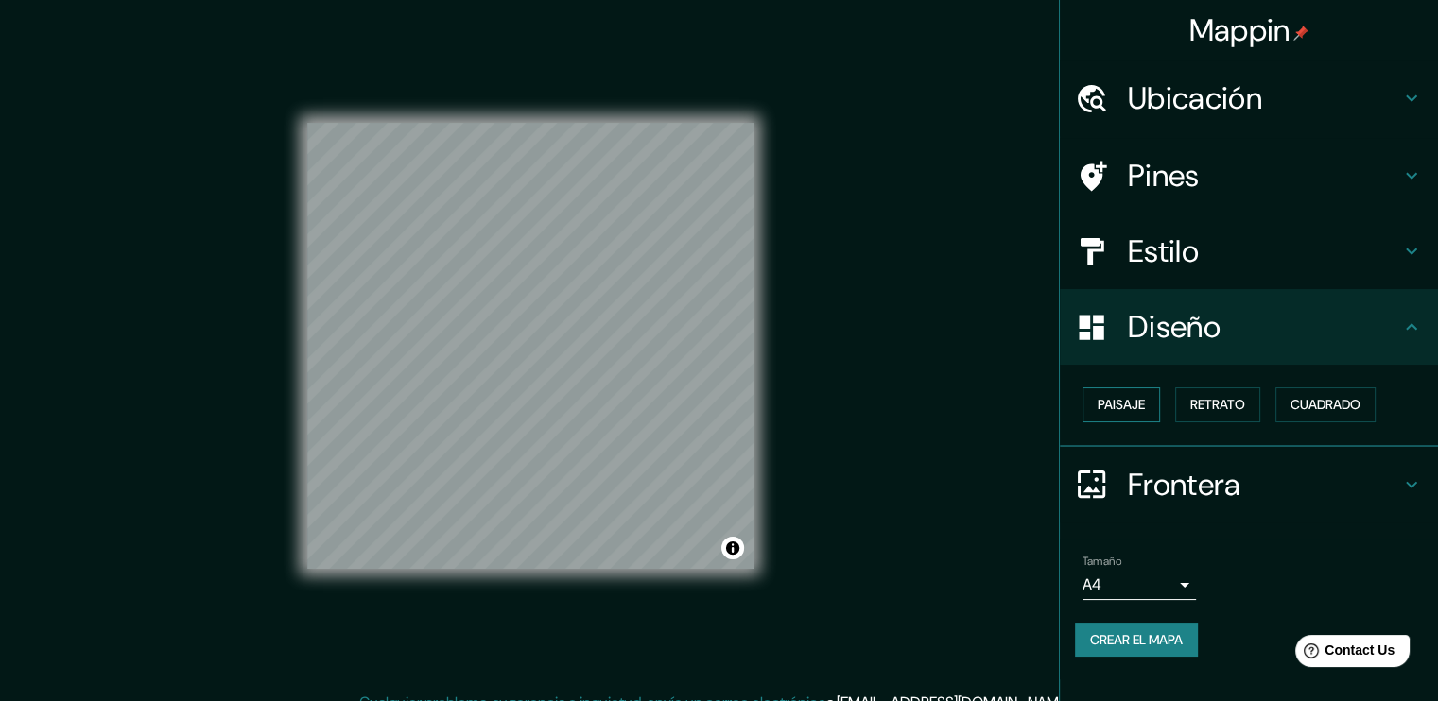
click at [1108, 403] on font "Paisaje" at bounding box center [1121, 405] width 47 height 24
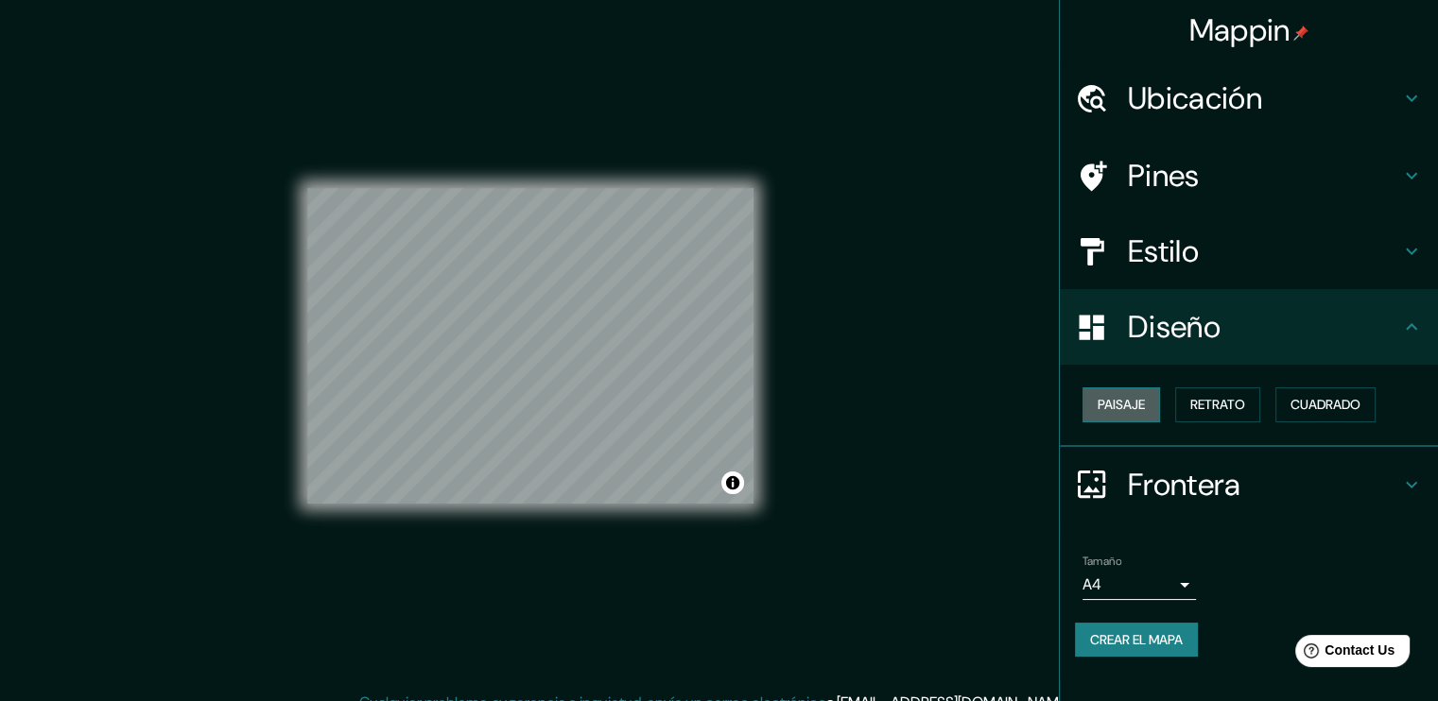
click at [1145, 401] on font "Paisaje" at bounding box center [1121, 405] width 47 height 24
click at [1350, 406] on font "Cuadrado" at bounding box center [1325, 405] width 70 height 24
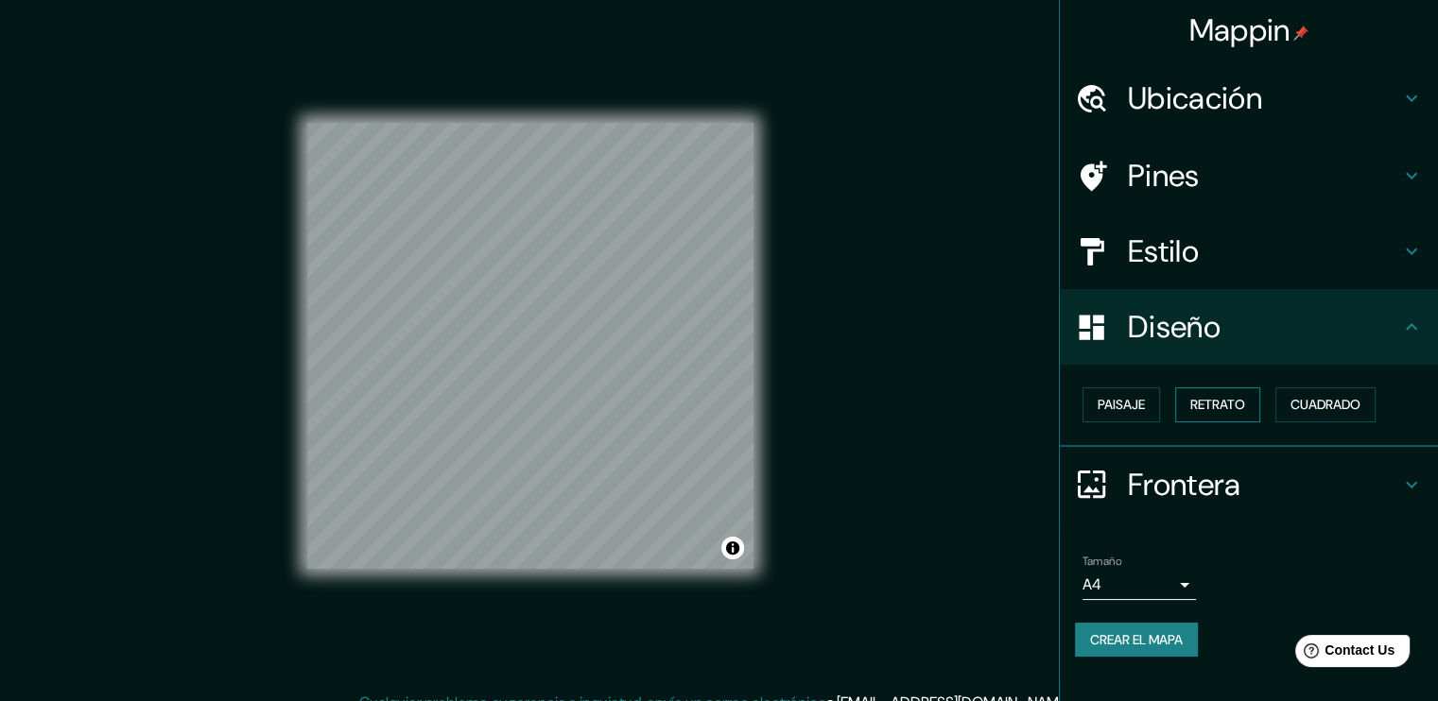
click at [1252, 406] on button "Retrato" at bounding box center [1217, 405] width 85 height 35
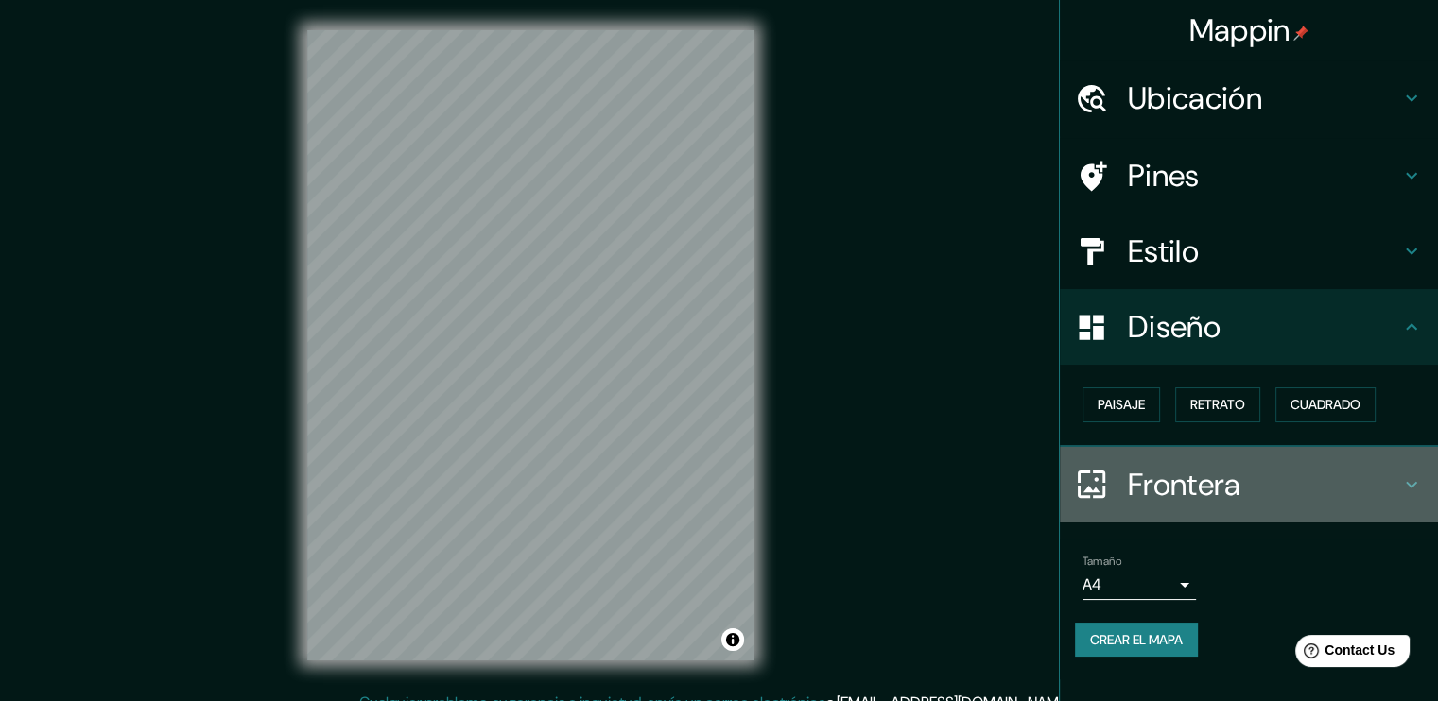
click at [1396, 481] on h4 "Frontera" at bounding box center [1264, 485] width 272 height 38
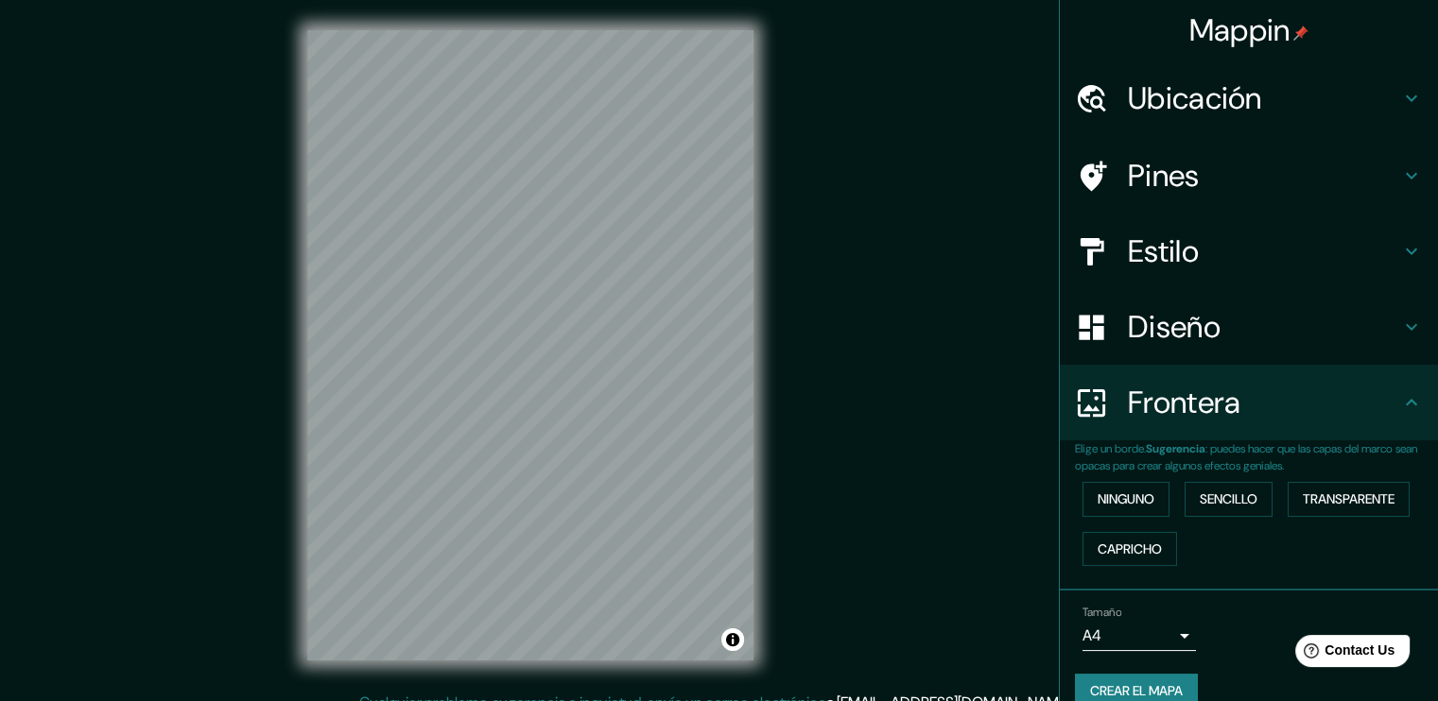
scroll to position [28, 0]
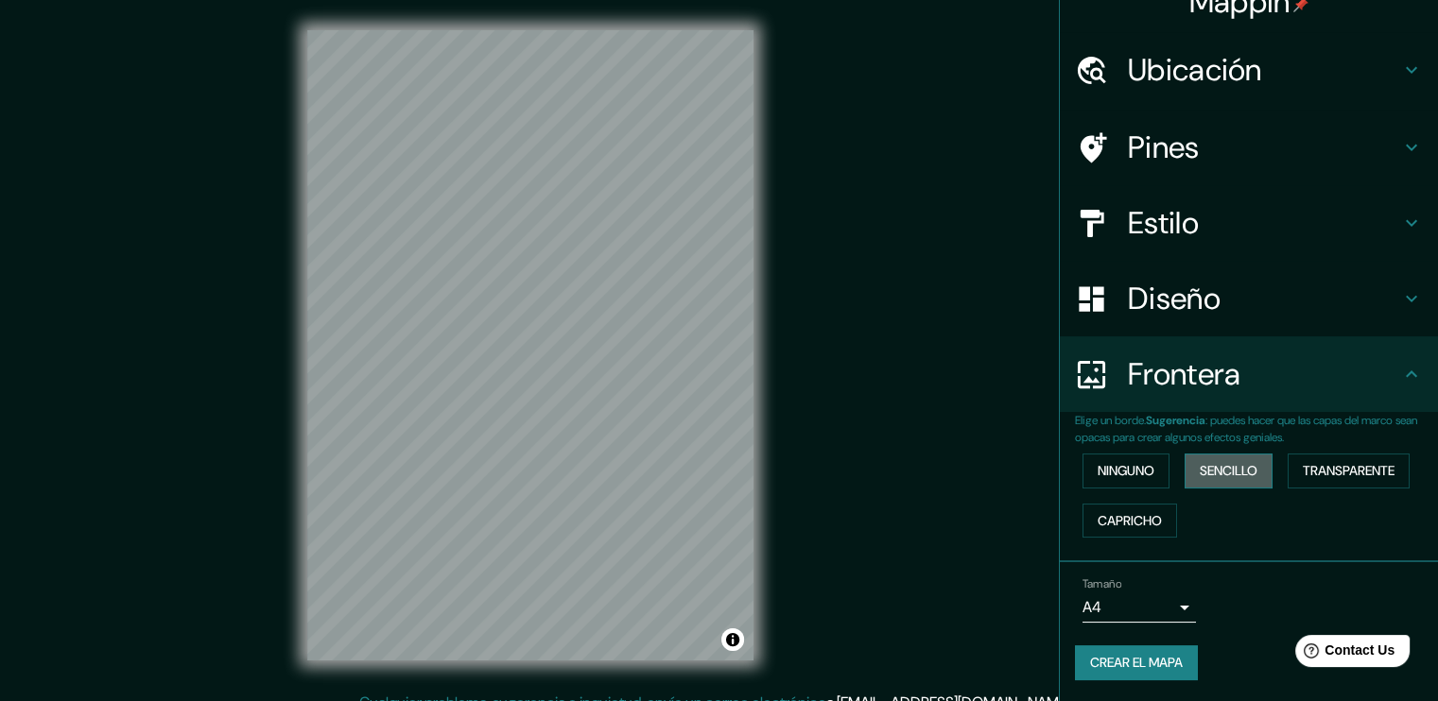
click at [1220, 469] on font "Sencillo" at bounding box center [1229, 471] width 58 height 24
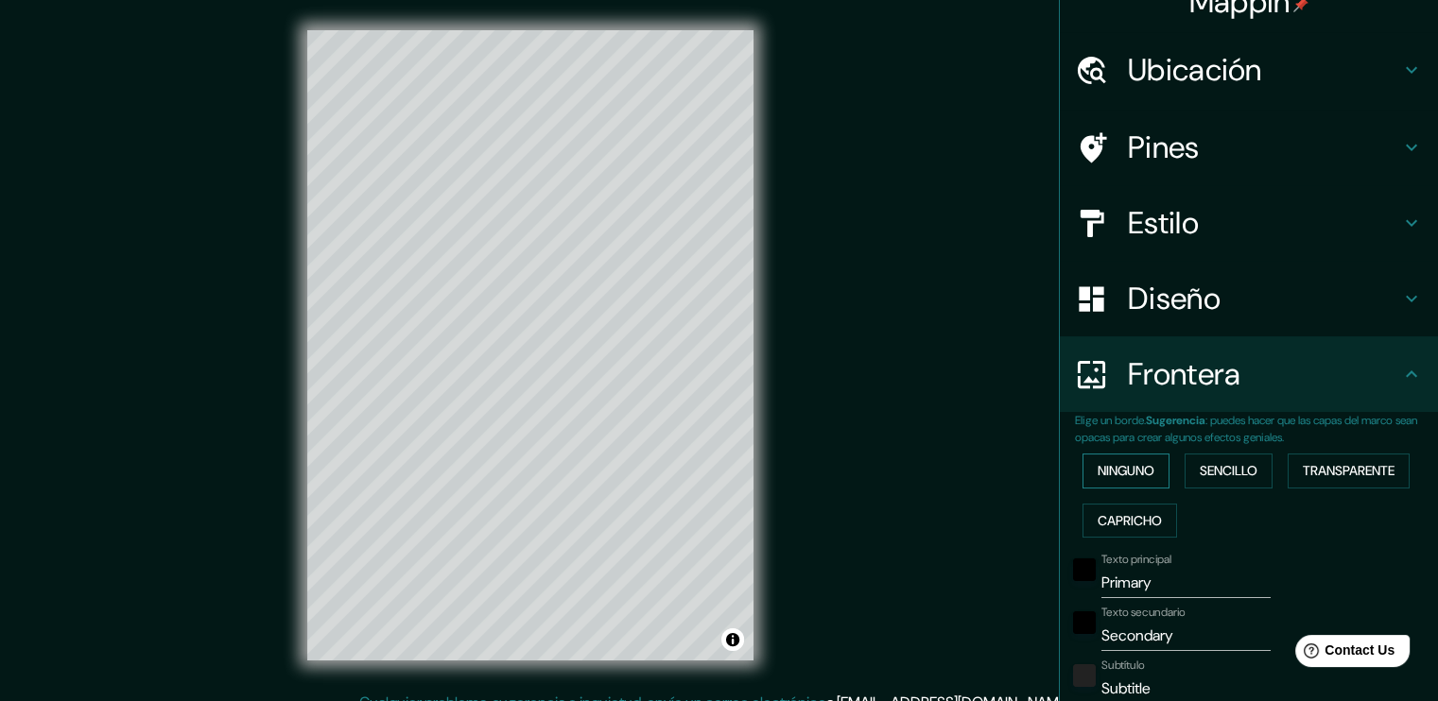
click at [1127, 461] on font "Ninguno" at bounding box center [1126, 471] width 57 height 24
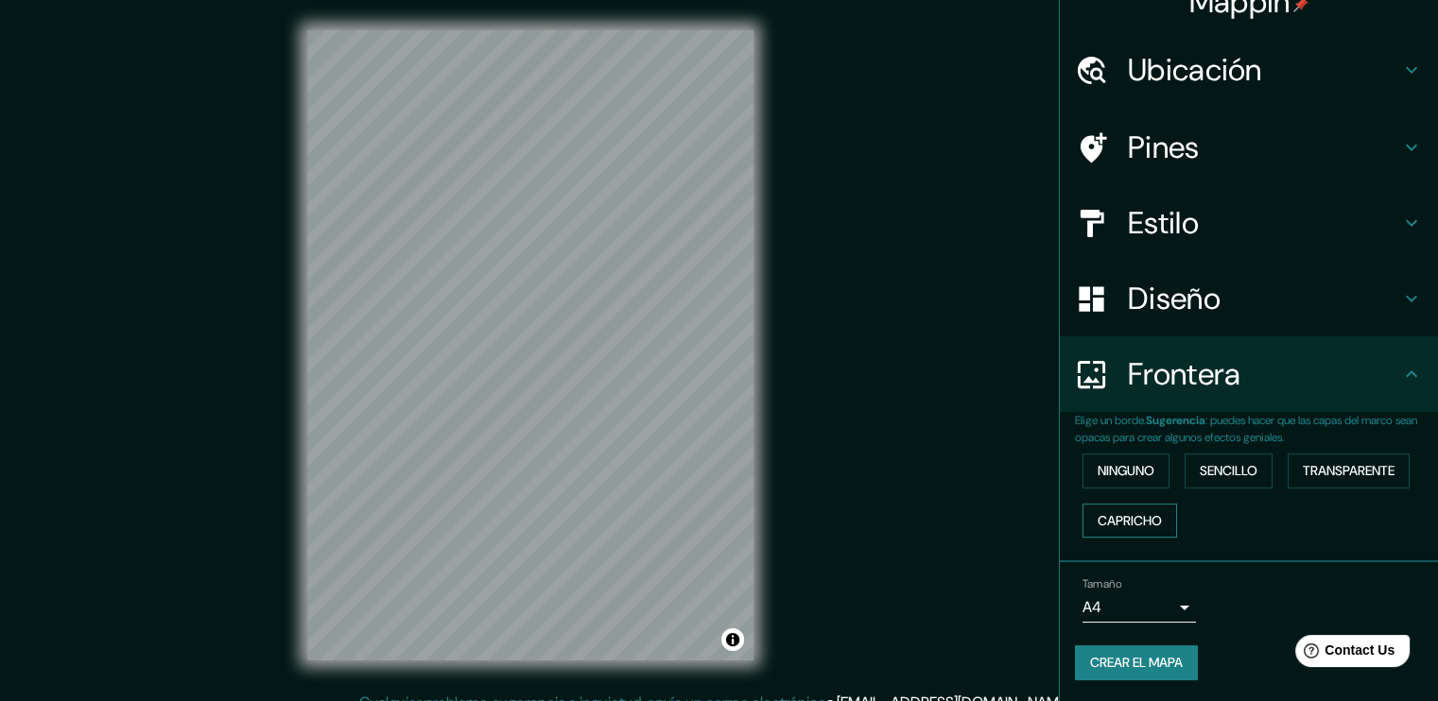
click at [1142, 511] on font "Capricho" at bounding box center [1130, 522] width 64 height 24
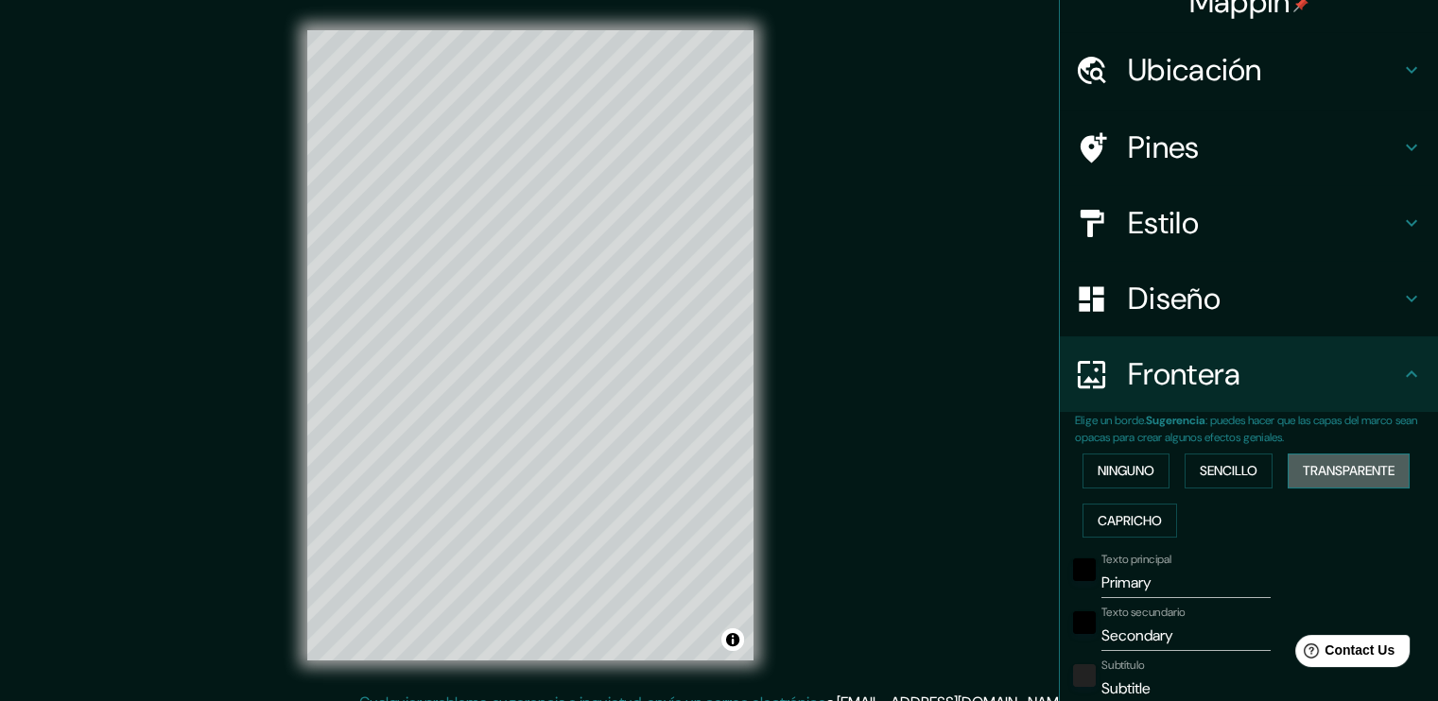
click at [1326, 462] on font "Transparente" at bounding box center [1349, 471] width 92 height 24
click at [1327, 478] on font "Transparente" at bounding box center [1349, 471] width 92 height 24
type input "227"
type input "38"
click at [1134, 459] on font "Ninguno" at bounding box center [1126, 471] width 57 height 24
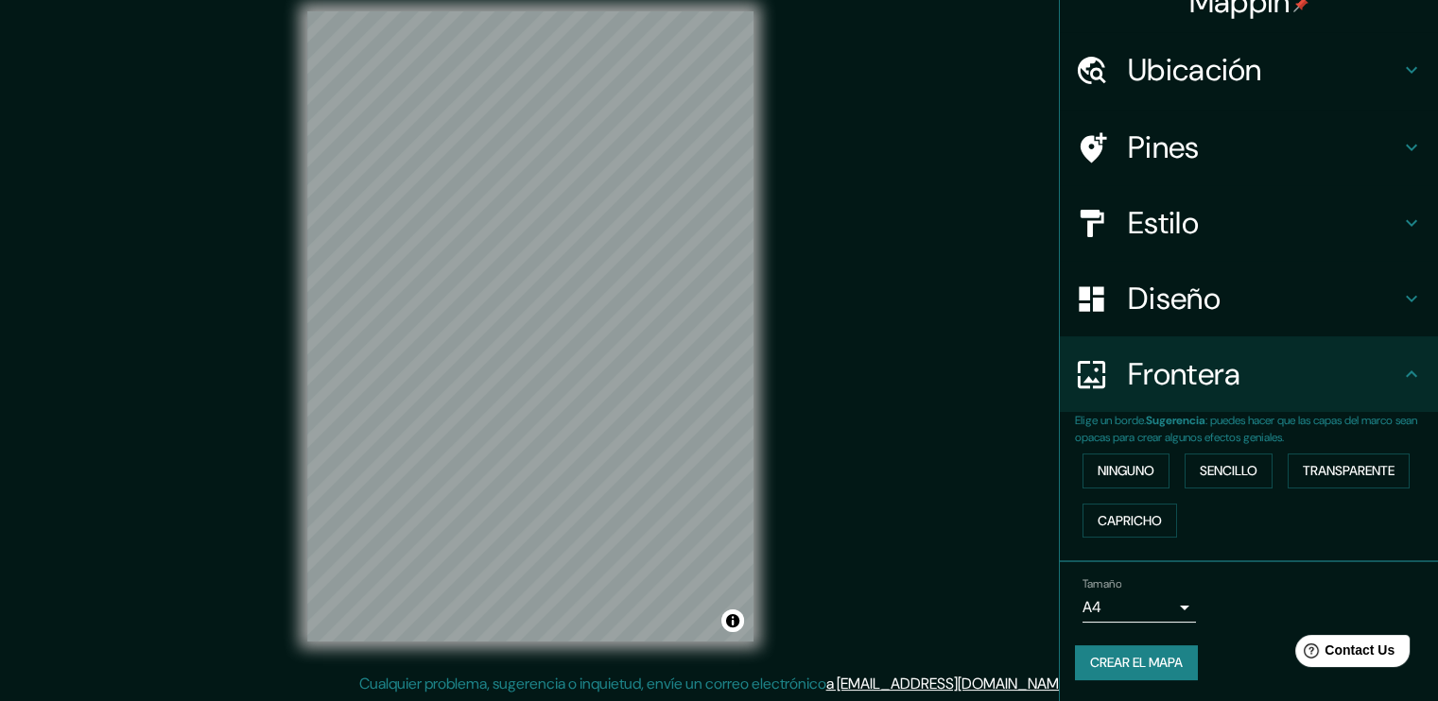
scroll to position [20, 0]
click at [1168, 602] on body "Mappin Ubicación [STREET_ADDRESS][PERSON_NAME][PERSON_NAME][US_STATE] [GEOGRAPH…" at bounding box center [719, 330] width 1438 height 701
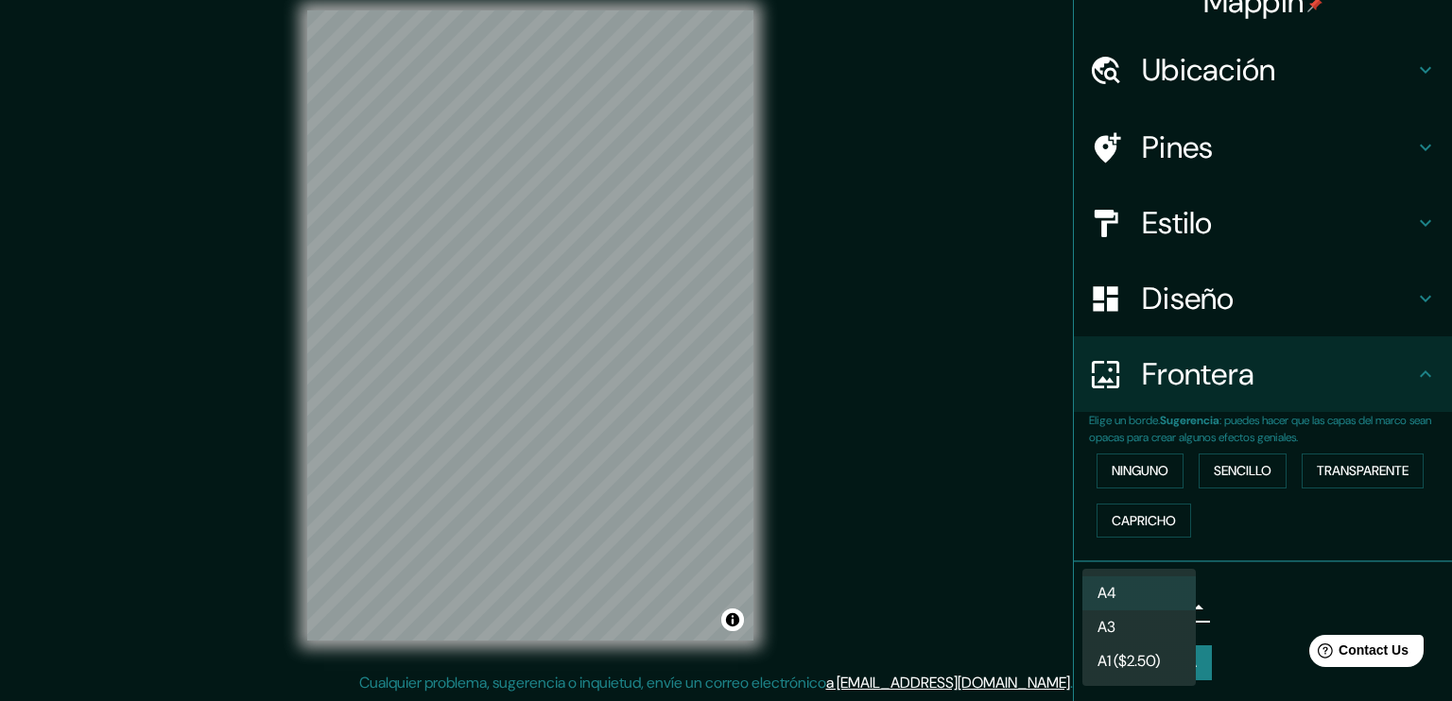
click at [1242, 598] on div at bounding box center [726, 350] width 1452 height 701
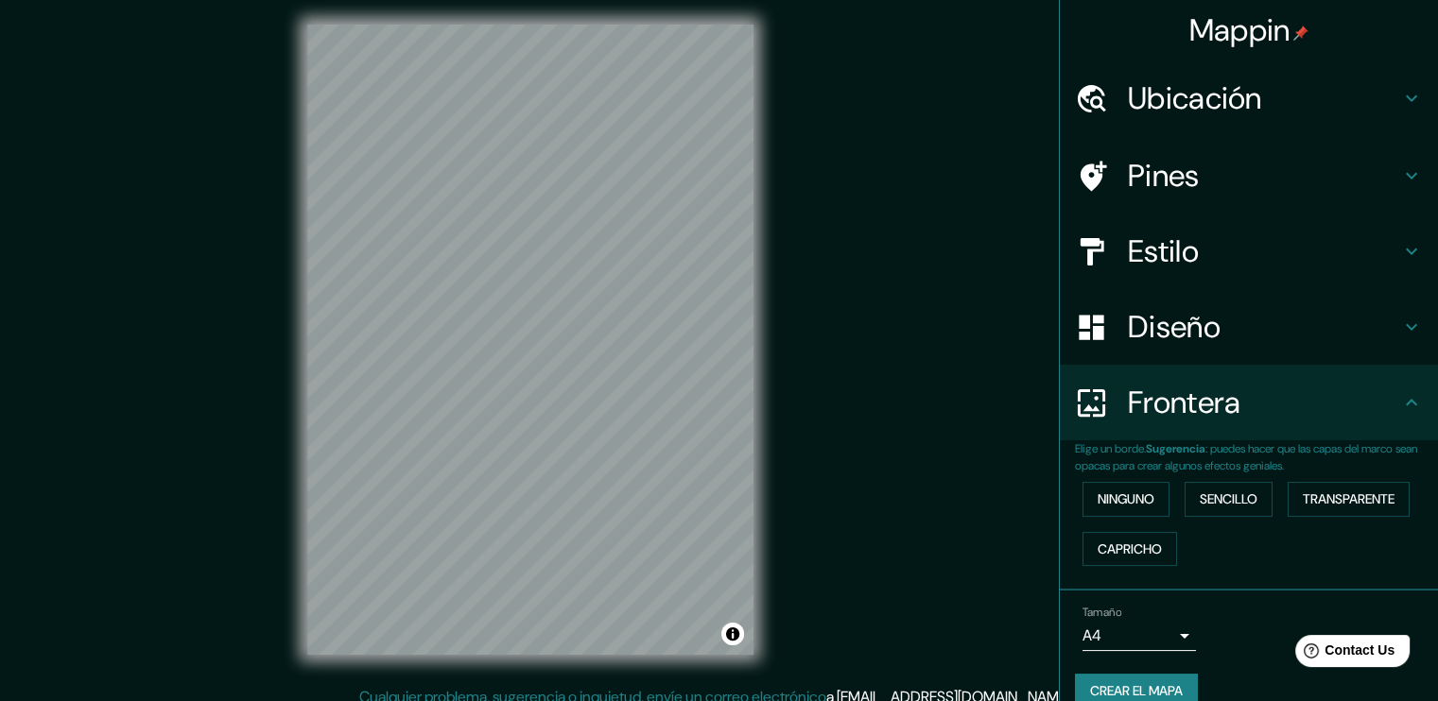
scroll to position [0, 0]
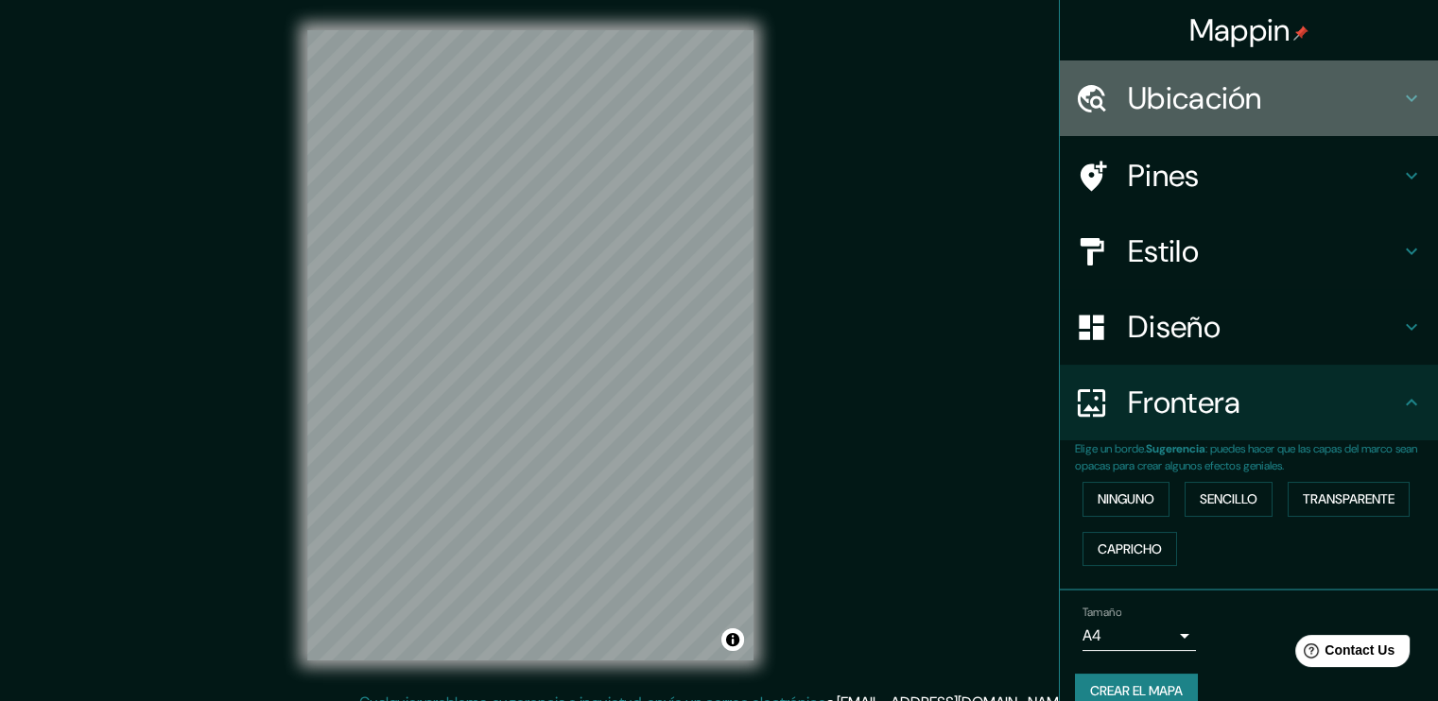
click at [1400, 95] on icon at bounding box center [1411, 98] width 23 height 23
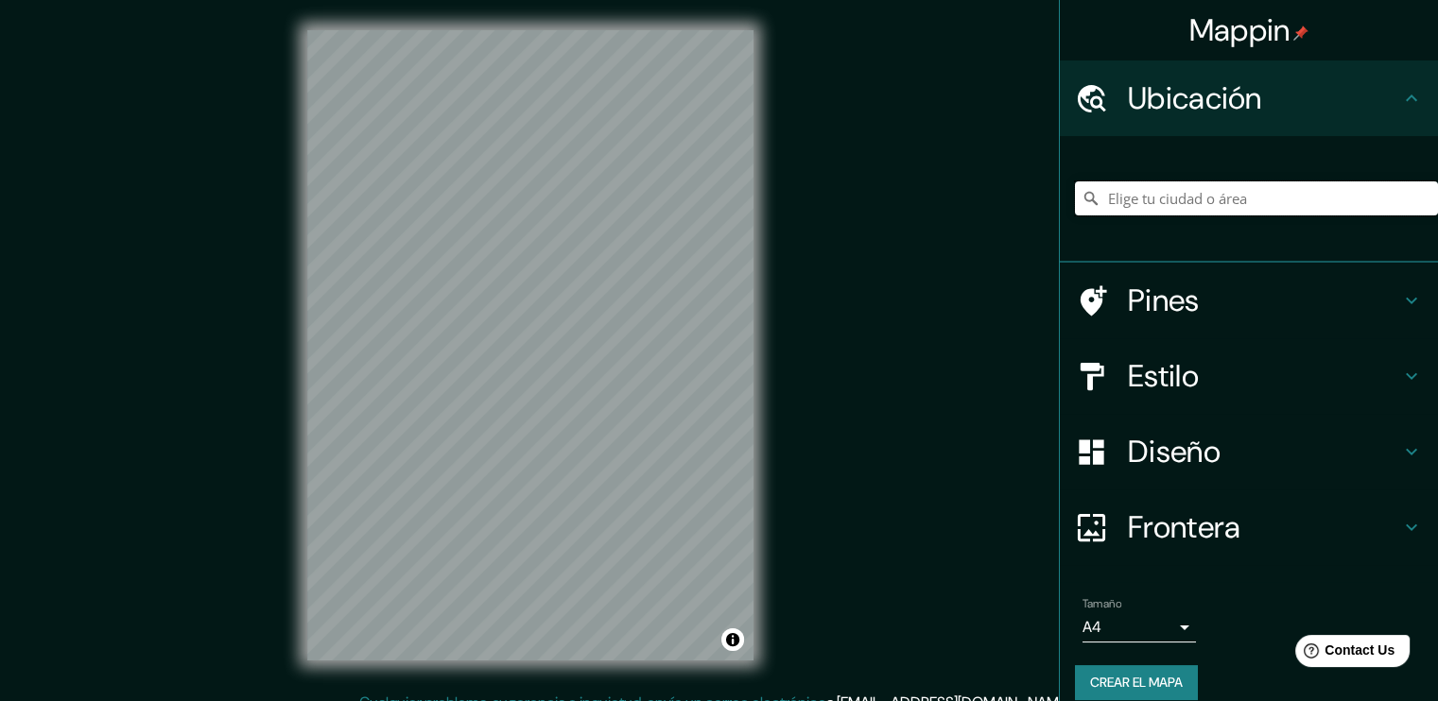
click at [1242, 205] on input "Elige tu ciudad o área" at bounding box center [1256, 199] width 363 height 34
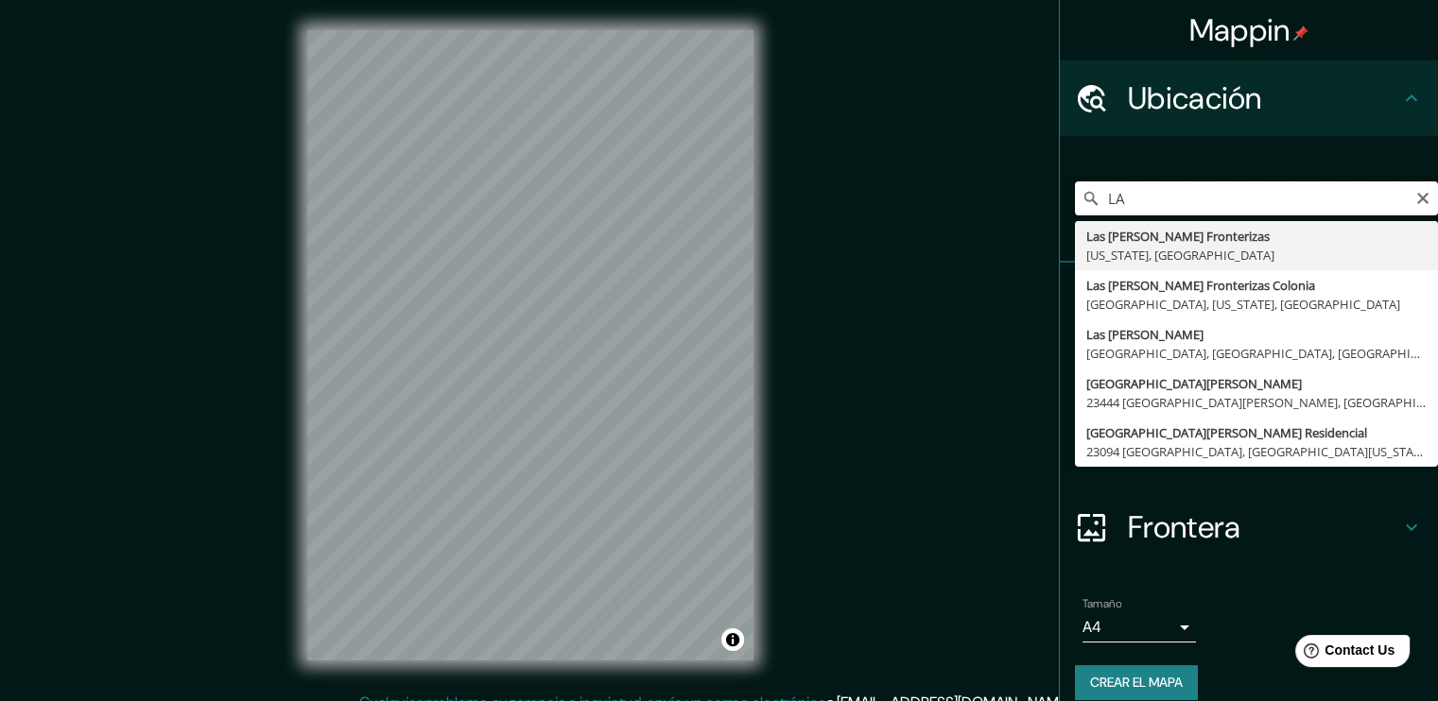
type input "L"
